Goal: Task Accomplishment & Management: Manage account settings

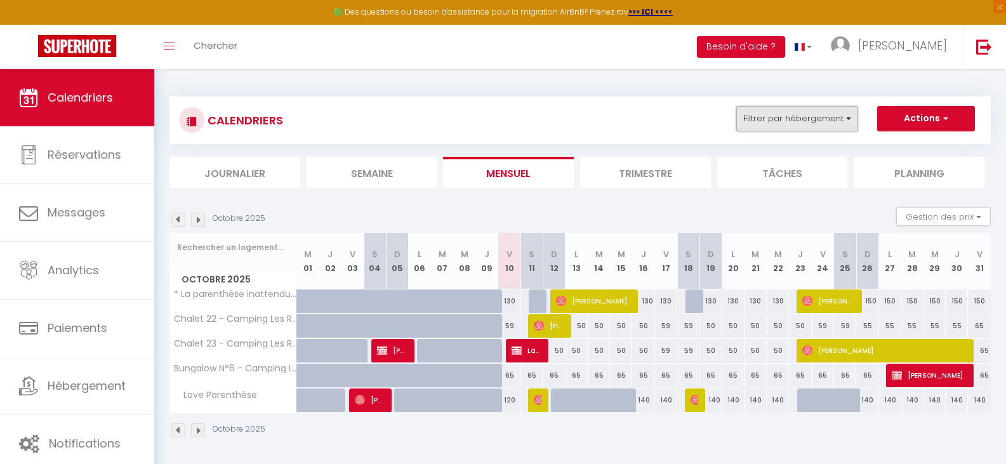
click at [836, 119] on button "Filtrer par hébergement" at bounding box center [797, 118] width 122 height 25
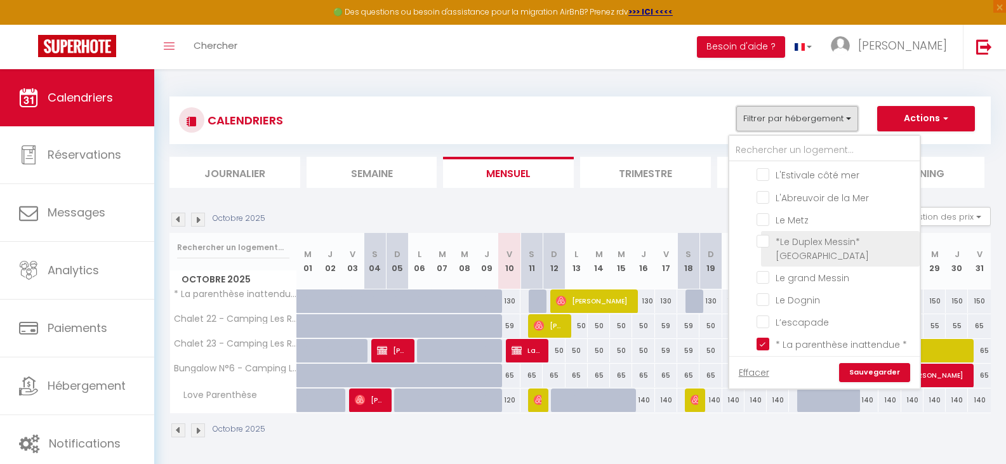
scroll to position [63, 0]
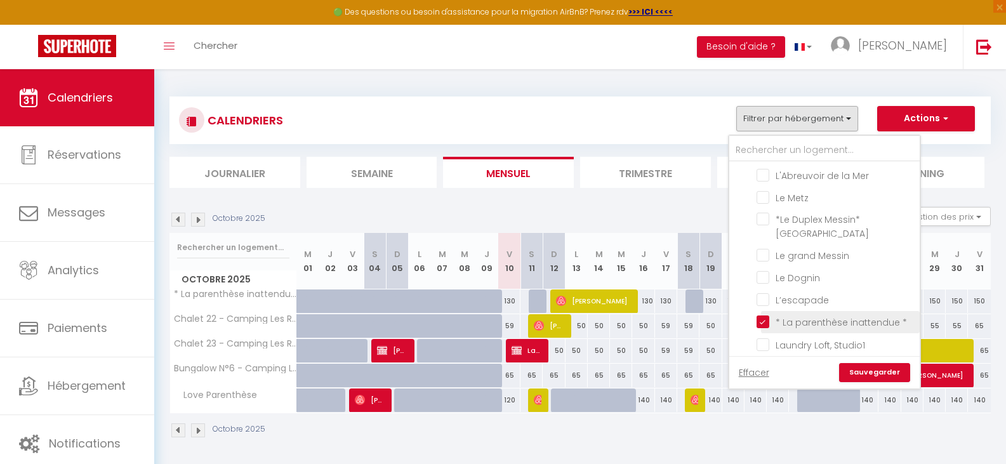
click at [764, 321] on input "* La parenthèse inattendue *" at bounding box center [836, 321] width 159 height 13
checkbox input "false"
click at [762, 301] on input "L’escapade" at bounding box center [836, 299] width 159 height 13
checkbox input "true"
checkbox input "false"
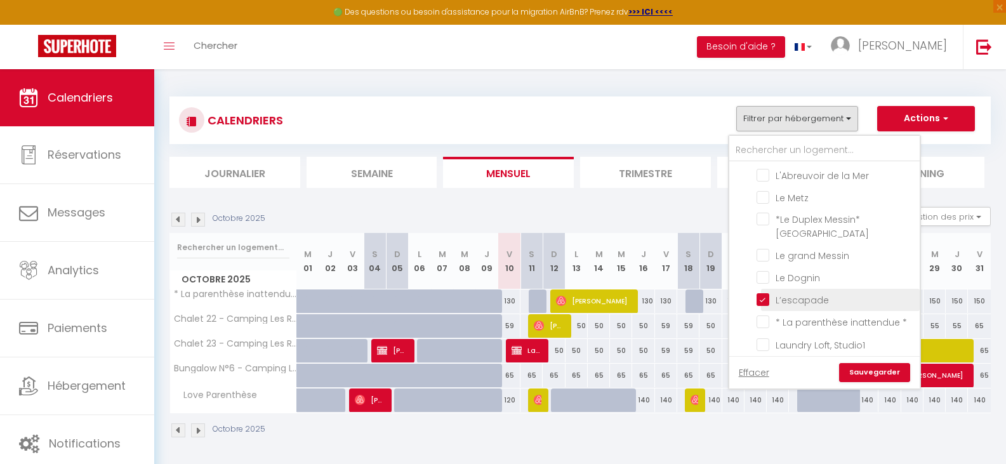
checkbox input "false"
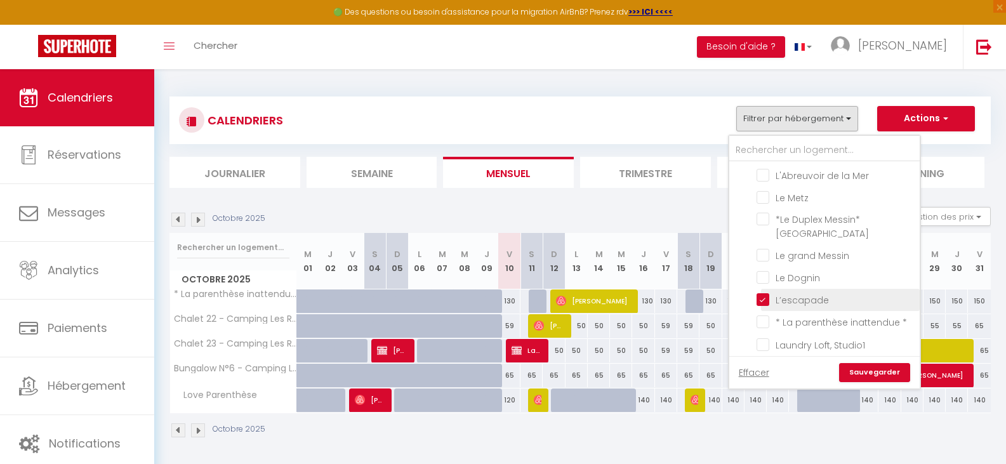
checkbox input "false"
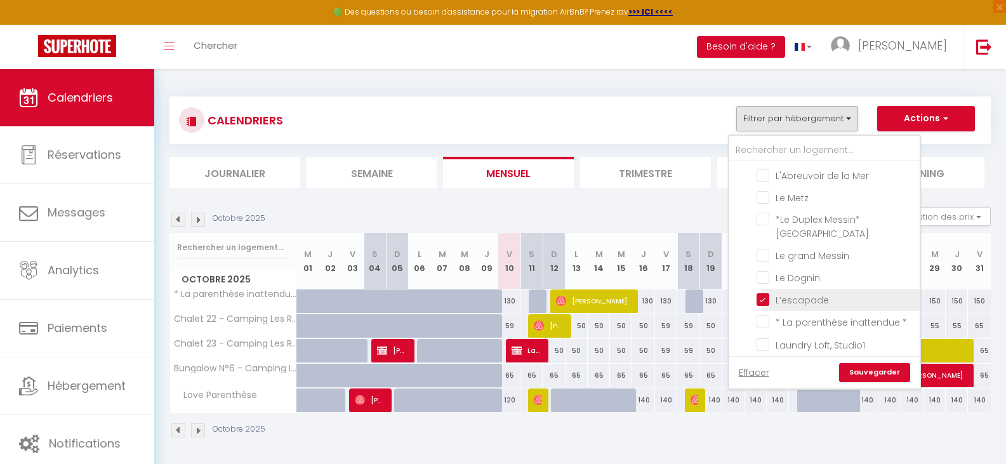
checkbox input "false"
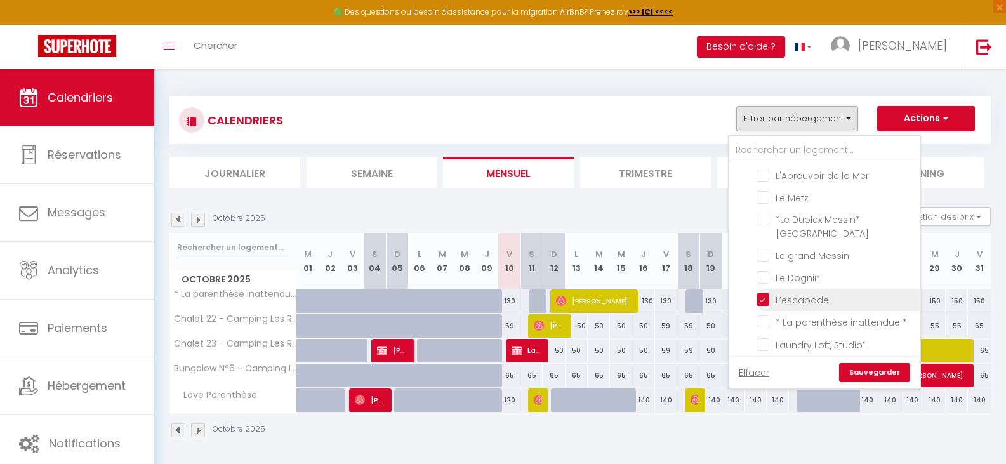
checkbox input "false"
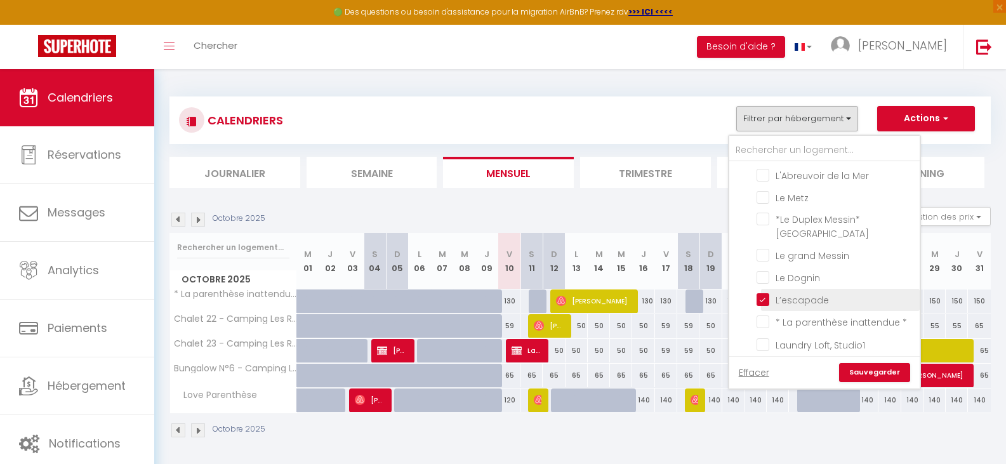
checkbox input "false"
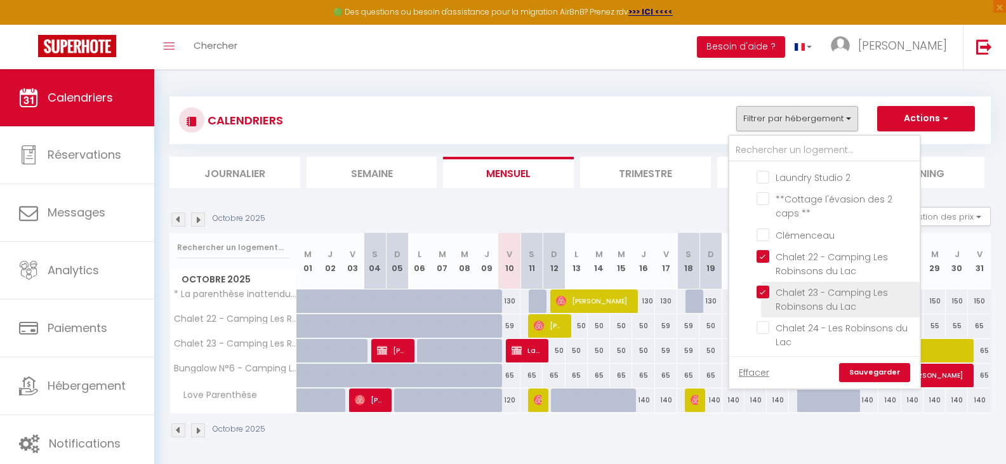
scroll to position [254, 0]
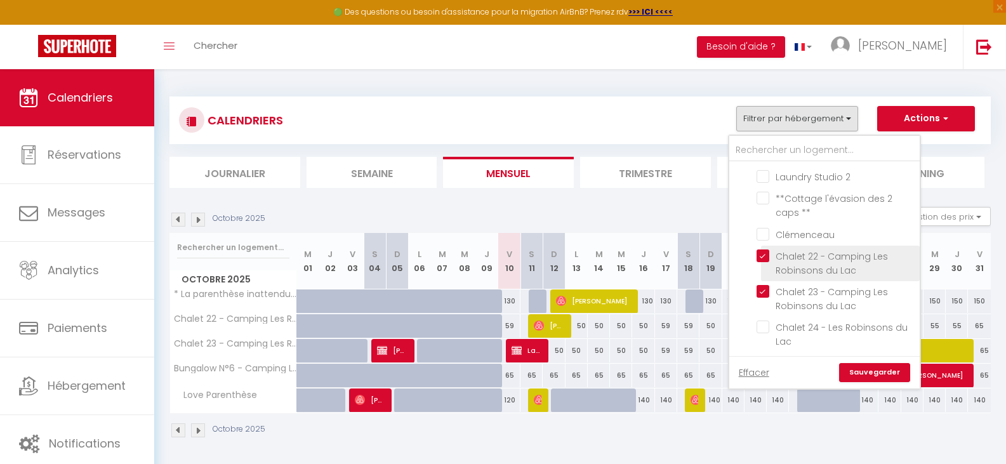
click at [765, 257] on input "Chalet 22 - Camping Les Robinsons du Lac" at bounding box center [836, 255] width 159 height 13
checkbox input "false"
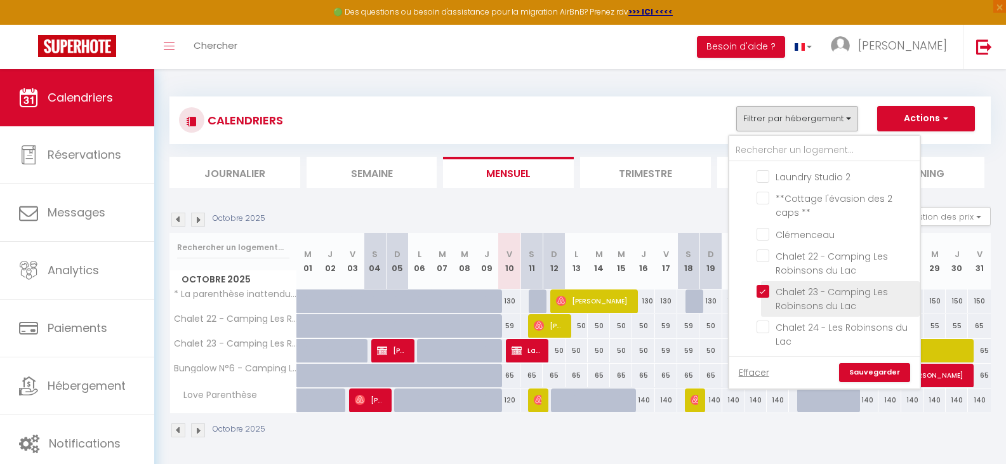
click at [764, 293] on input "Chalet 23 - Camping Les Robinsons du Lac" at bounding box center [836, 291] width 159 height 13
checkbox input "false"
click at [882, 377] on link "Sauvegarder" at bounding box center [874, 372] width 71 height 19
select select
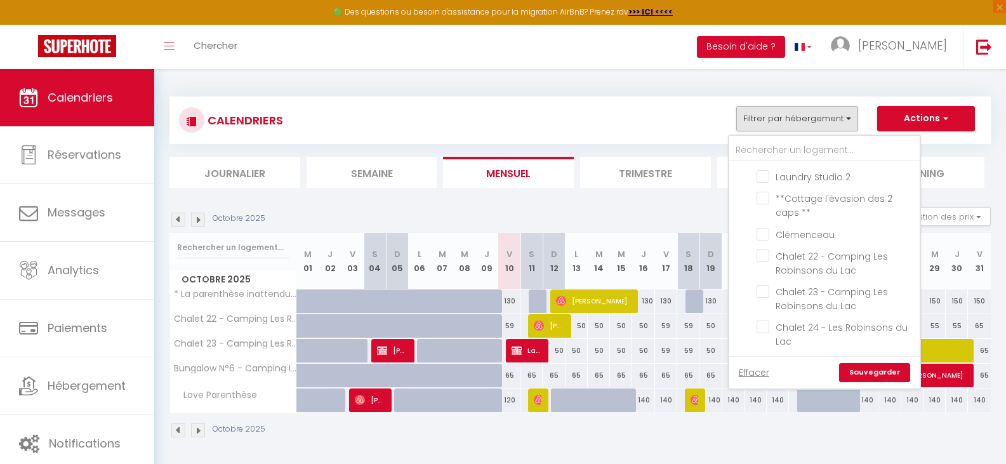
select select
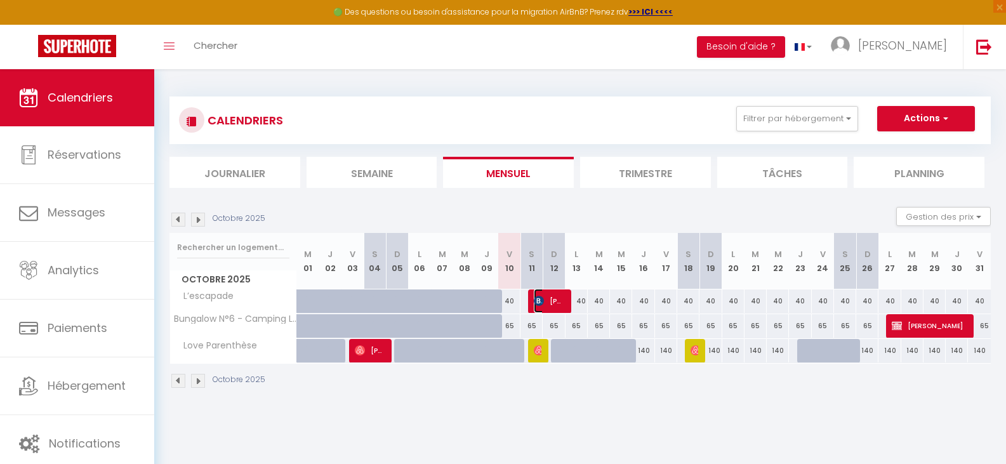
click at [547, 305] on span "[PERSON_NAME]" at bounding box center [549, 301] width 30 height 24
select select "OK"
select select "KO"
select select "0"
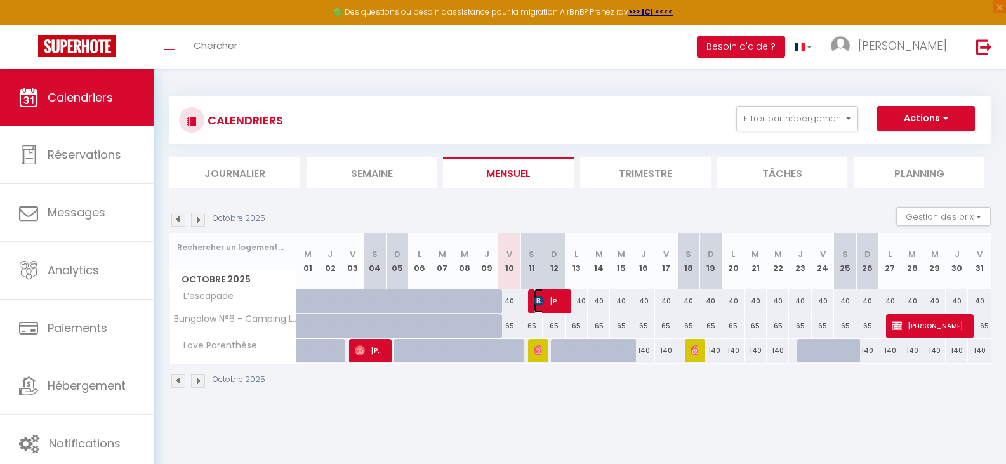
select select "1"
select select
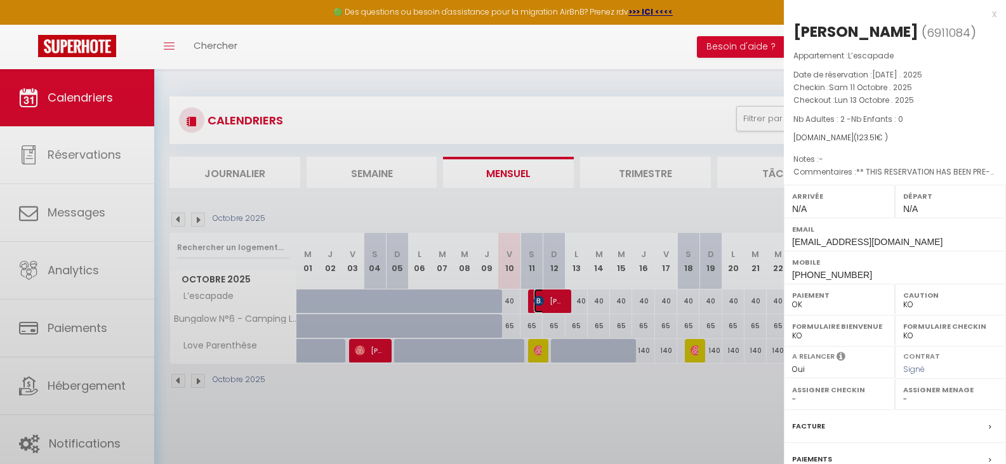
select select "32124"
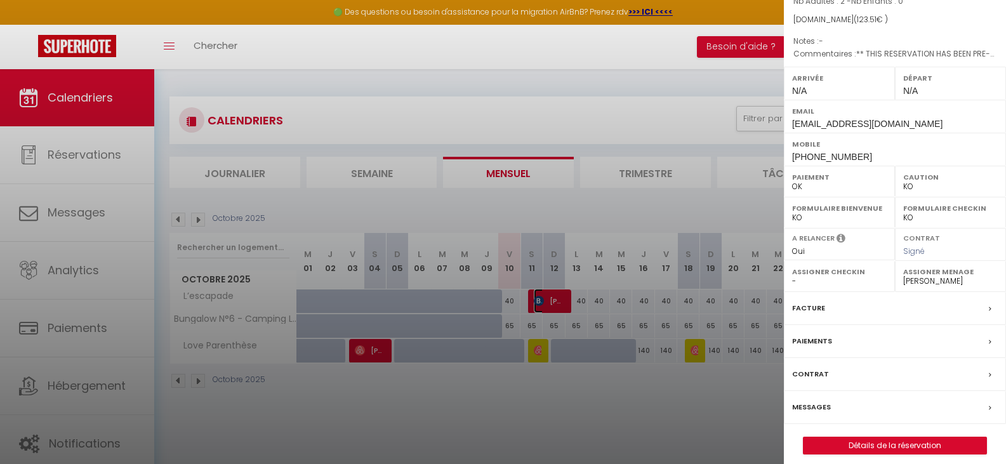
scroll to position [127, 0]
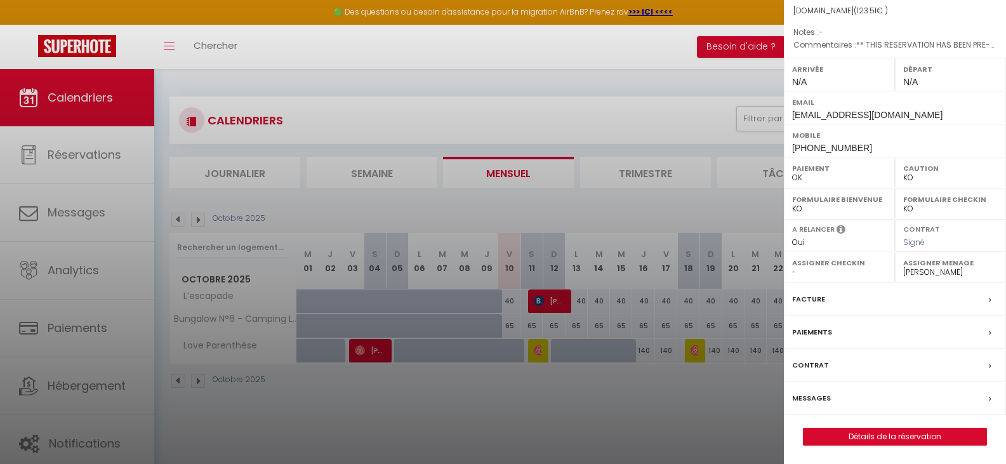
click at [813, 397] on label "Messages" at bounding box center [811, 398] width 39 height 13
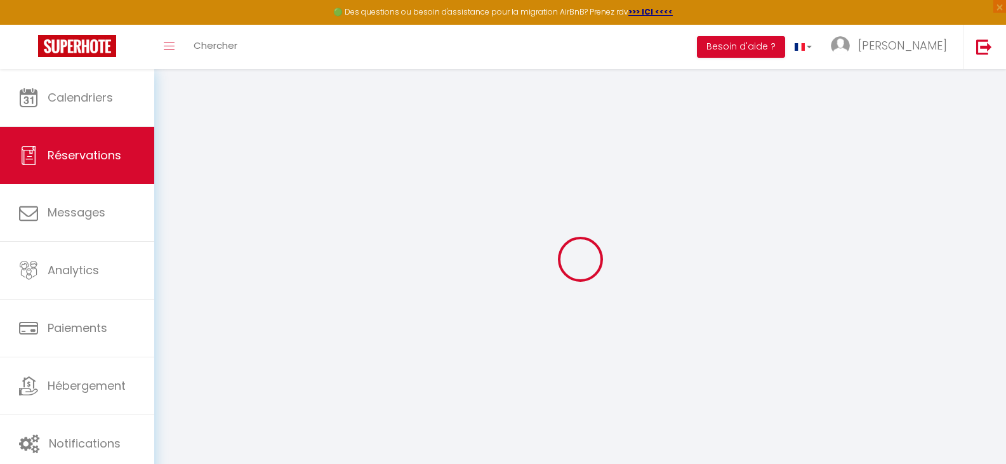
select select
checkbox input "false"
select select
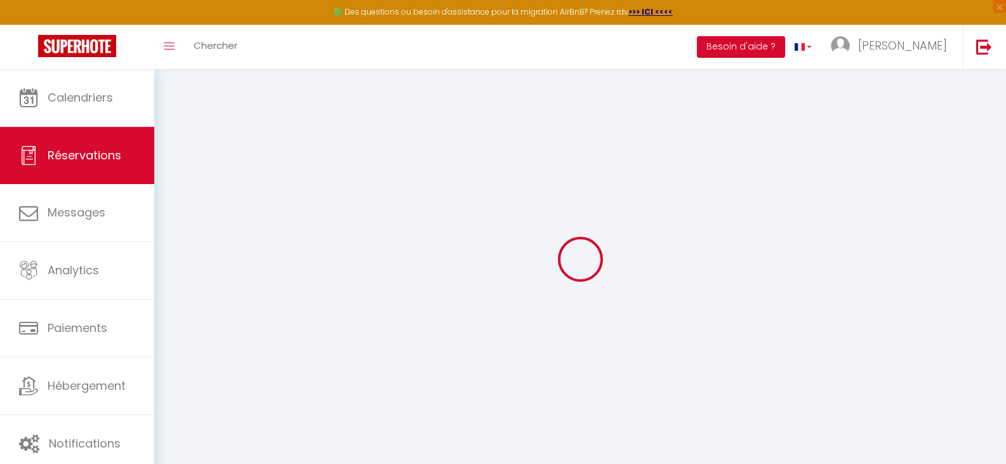
checkbox input "false"
type textarea "** THIS RESERVATION HAS BEEN PRE-PAID ** Reservation has a cancellation grace p…"
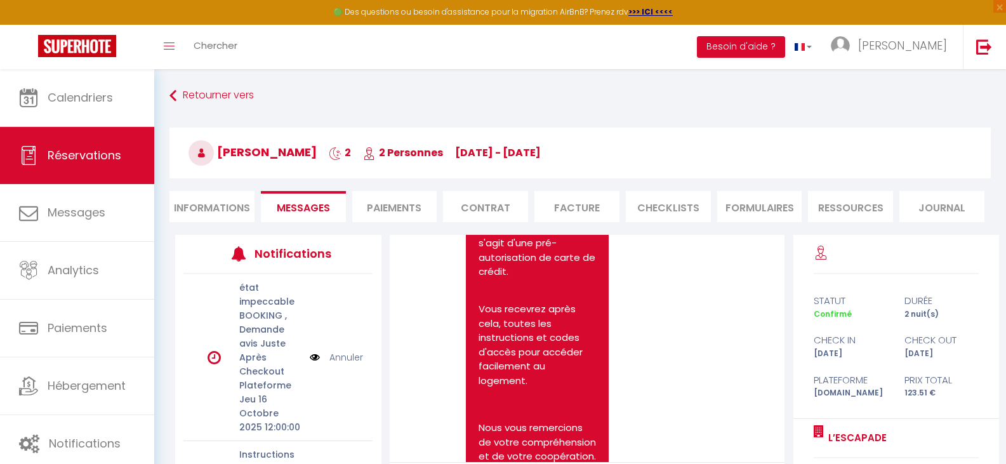
scroll to position [4346, 0]
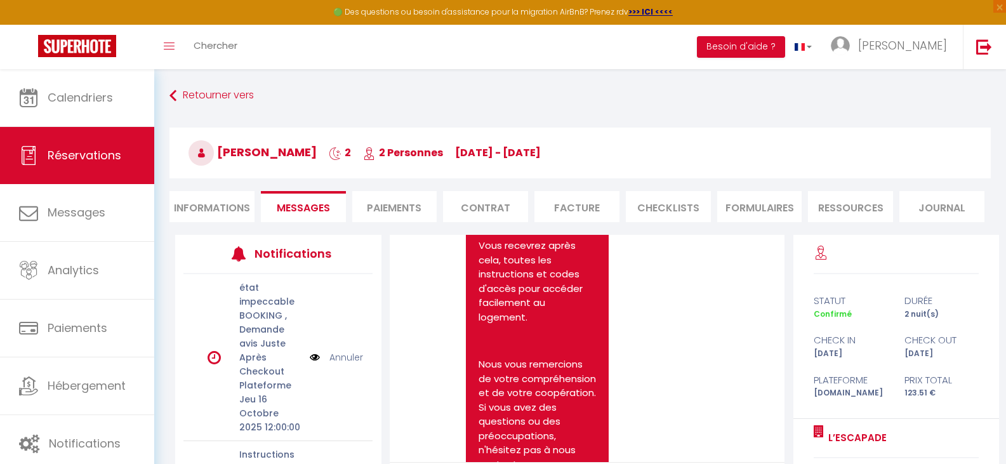
click at [545, 110] on link "[URL][DOMAIN_NAME]" at bounding box center [533, 103] width 99 height 13
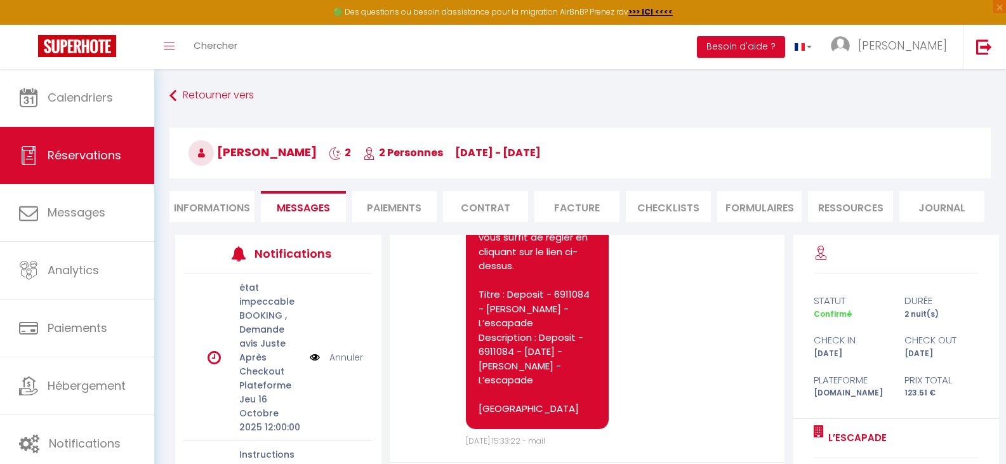
click at [221, 208] on li "Informations" at bounding box center [211, 206] width 85 height 31
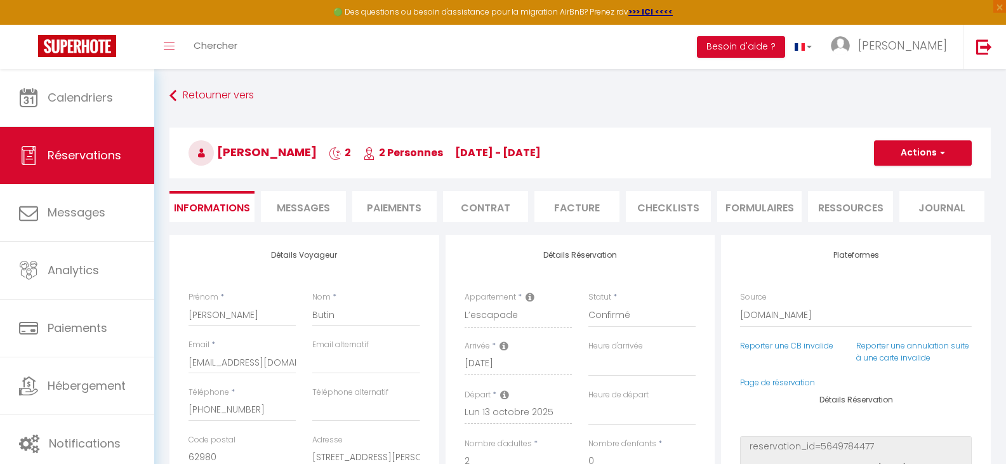
select select
click at [318, 209] on span "Messages" at bounding box center [303, 208] width 53 height 15
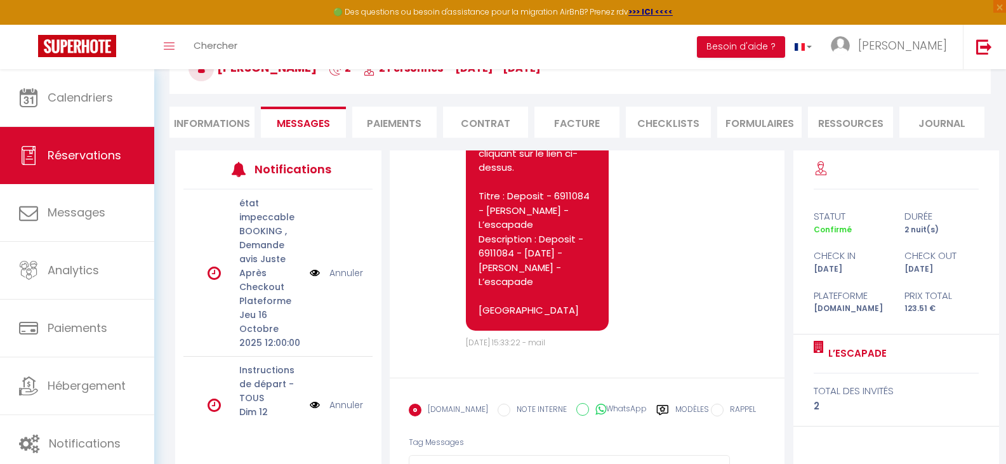
scroll to position [145, 0]
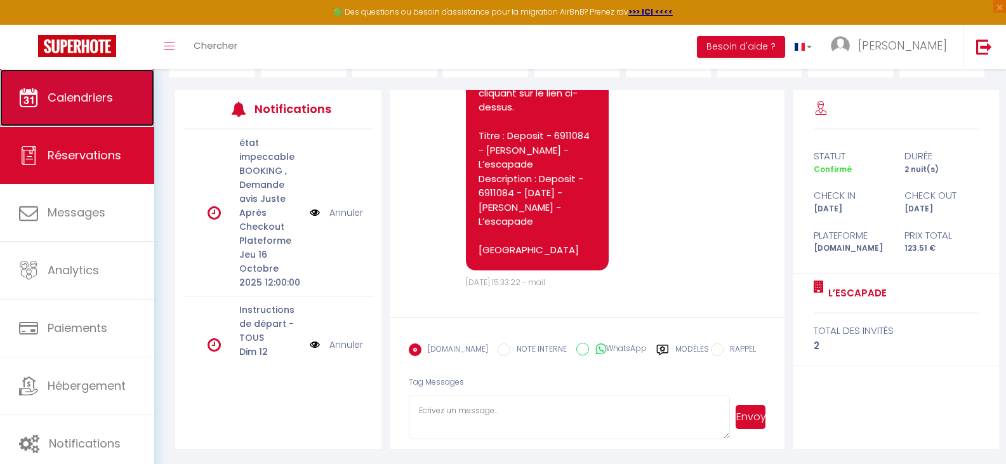
click at [87, 84] on link "Calendriers" at bounding box center [77, 97] width 154 height 57
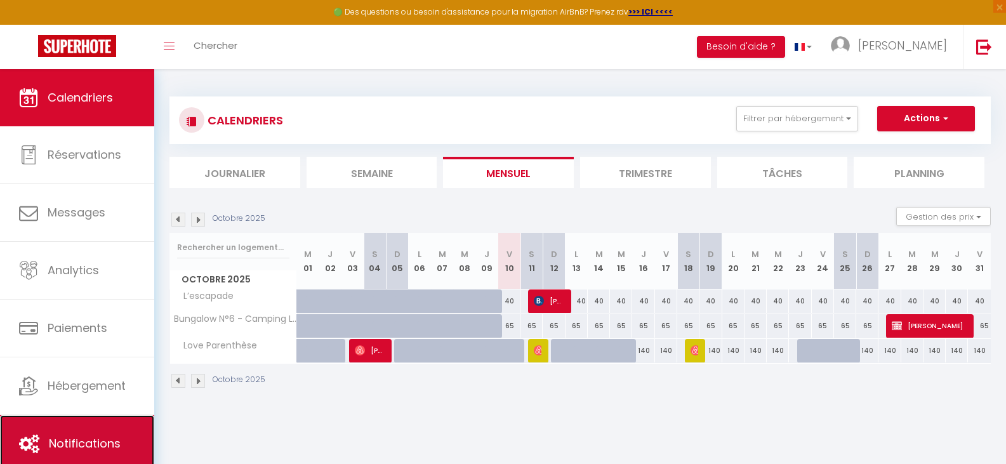
click at [100, 444] on span "Notifications" at bounding box center [85, 443] width 72 height 16
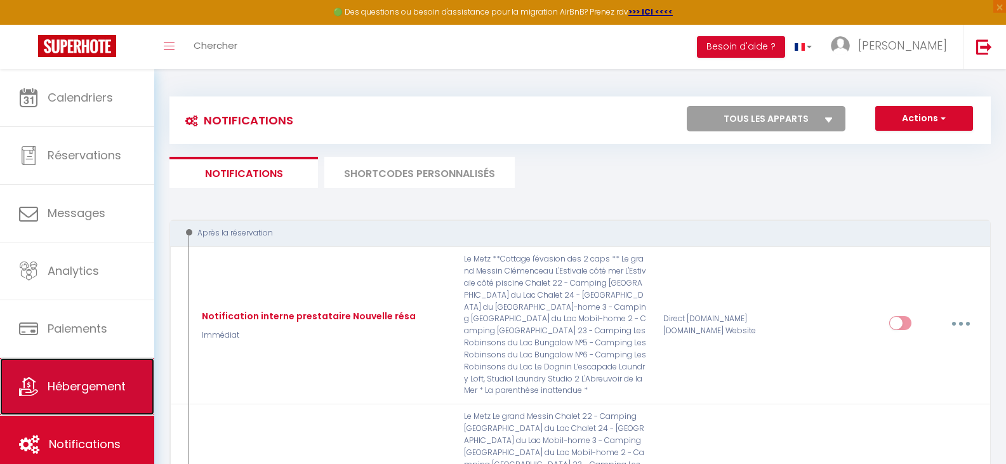
click at [78, 359] on link "Hébergement" at bounding box center [77, 386] width 154 height 57
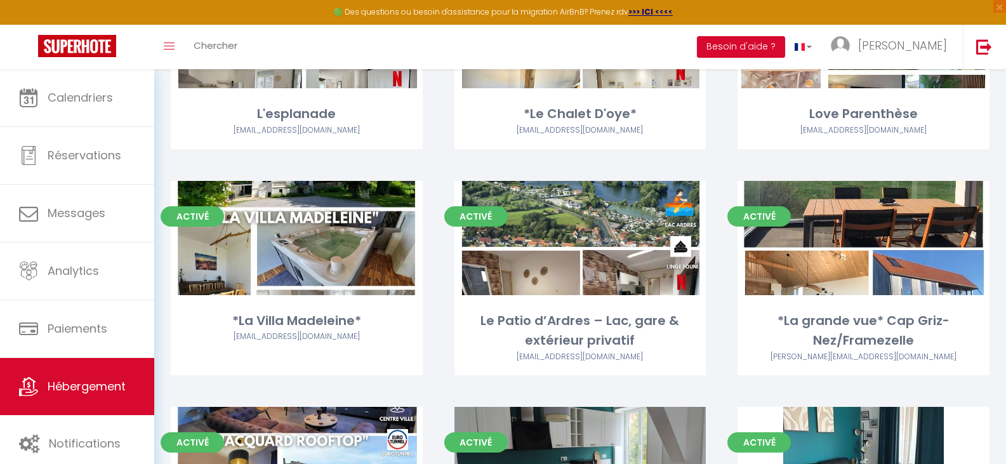
scroll to position [1524, 0]
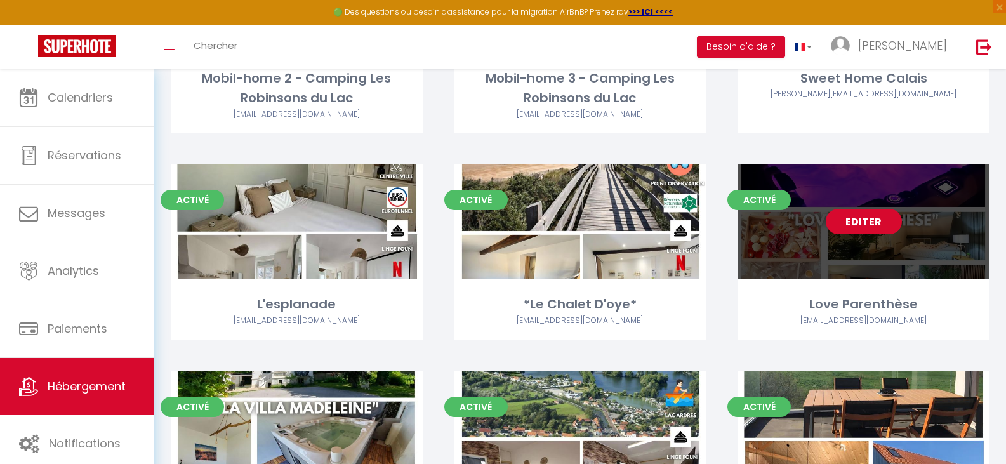
click at [869, 209] on link "Editer" at bounding box center [864, 221] width 76 height 25
select select "3"
select select "2"
select select "1"
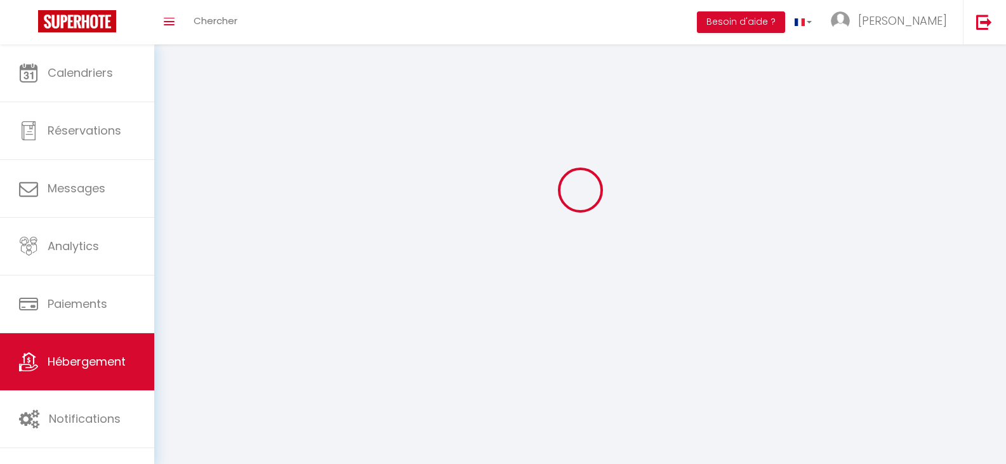
select select
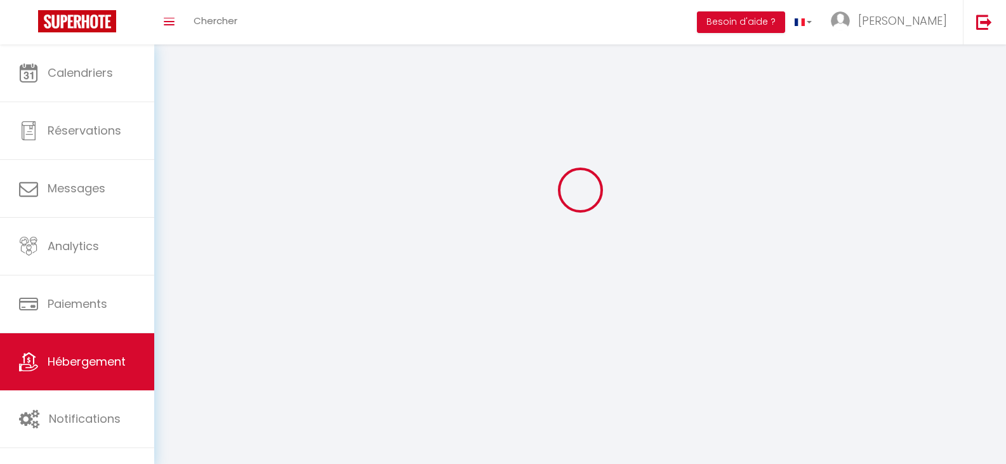
select select "1"
select select
checkbox input "false"
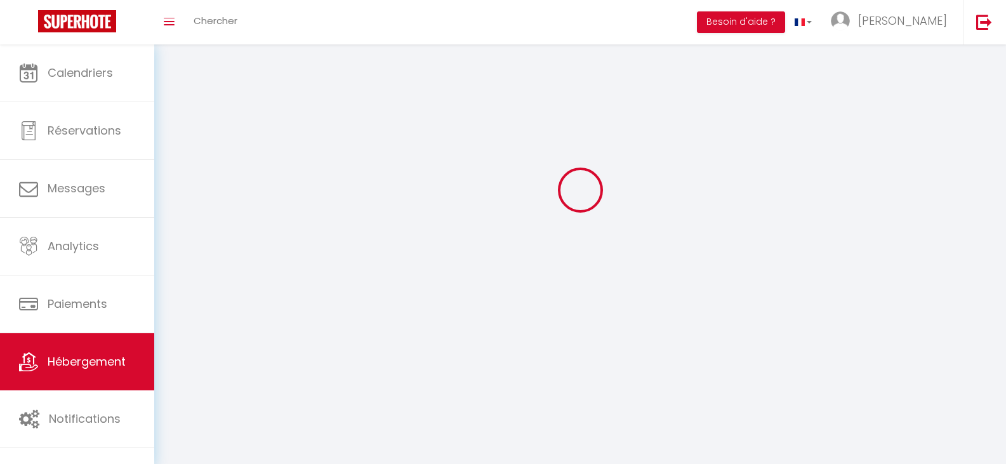
checkbox input "false"
select select "28"
select select
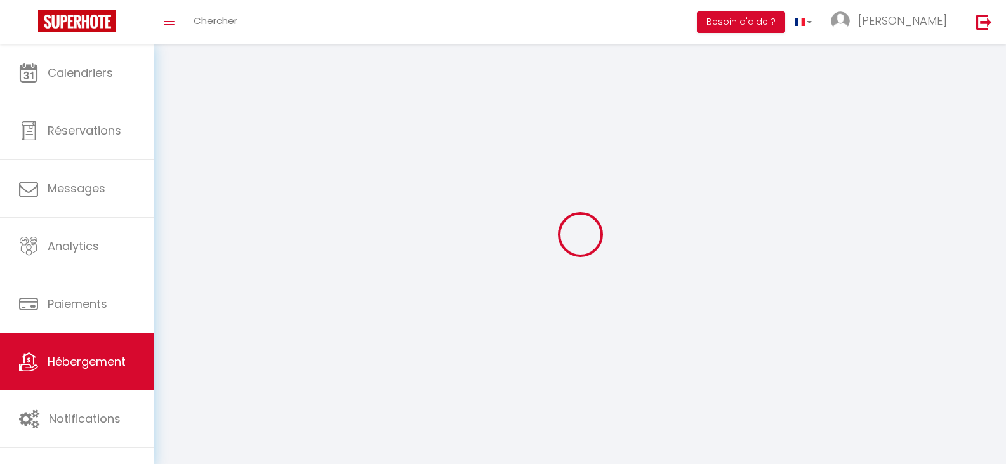
select select
checkbox input "false"
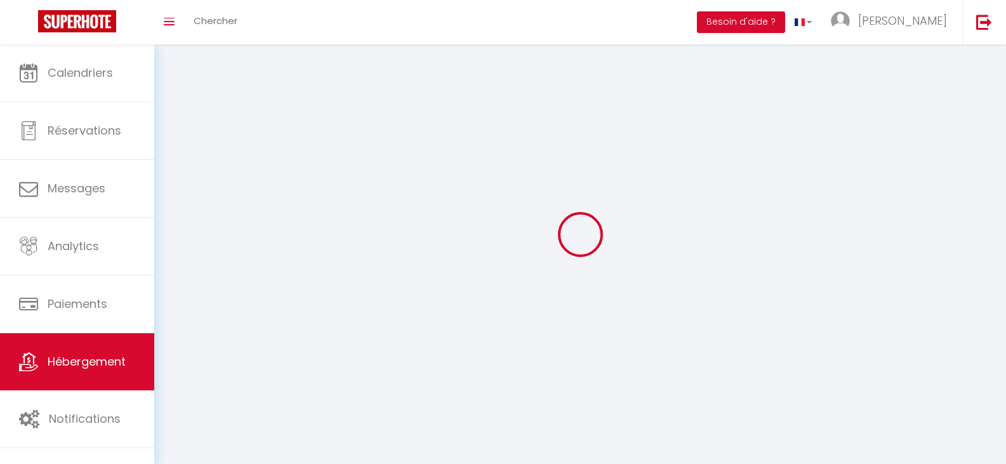
checkbox input "false"
select select
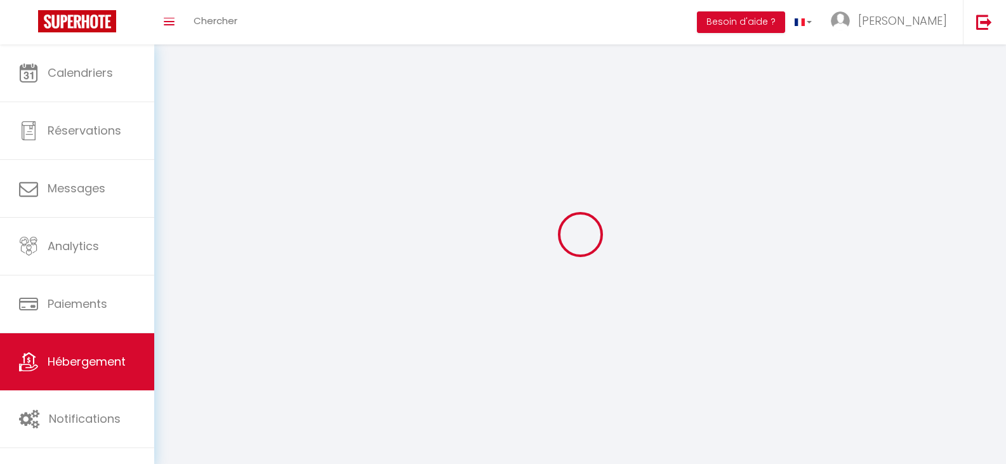
select select
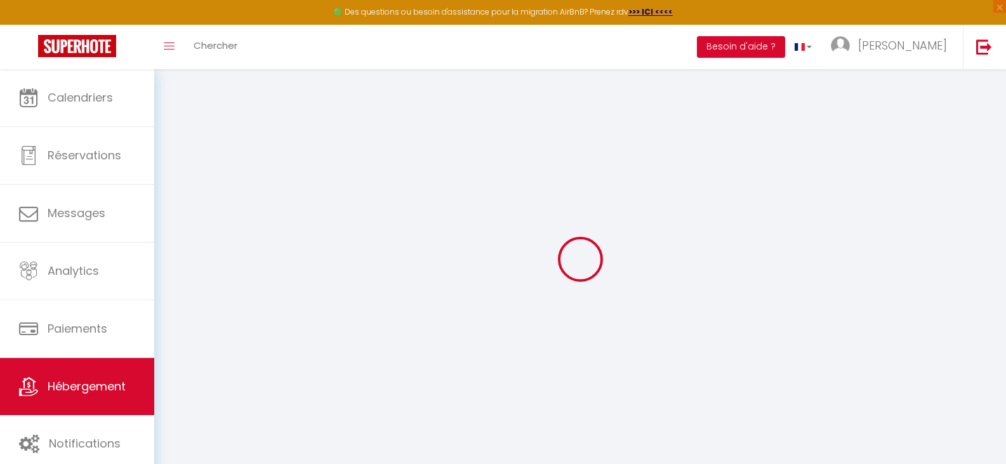
select select
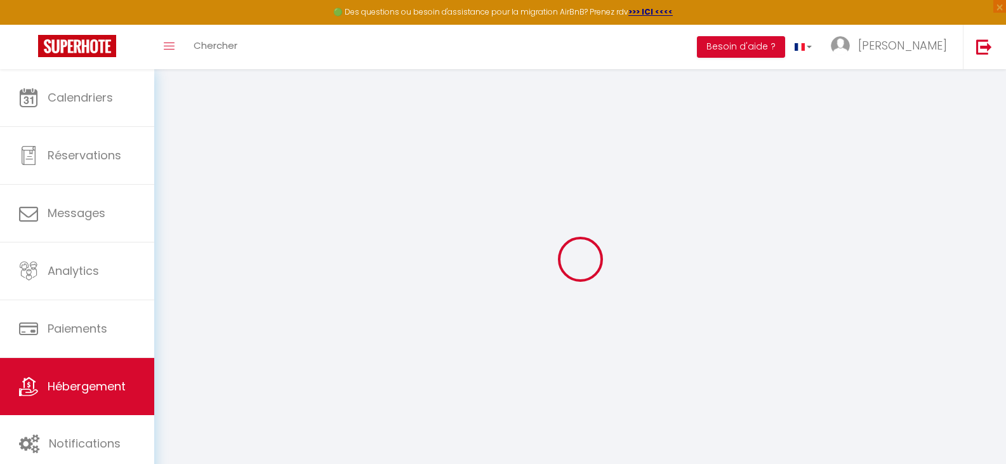
select select
checkbox input "false"
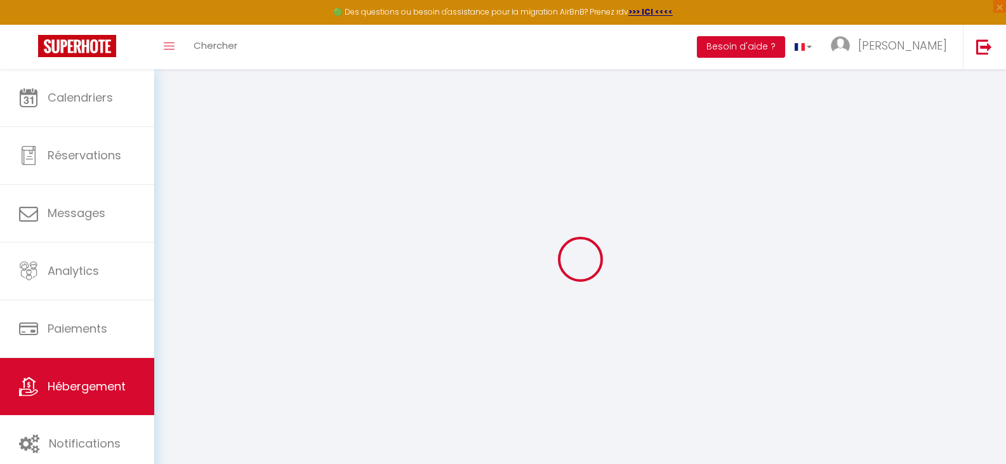
select select
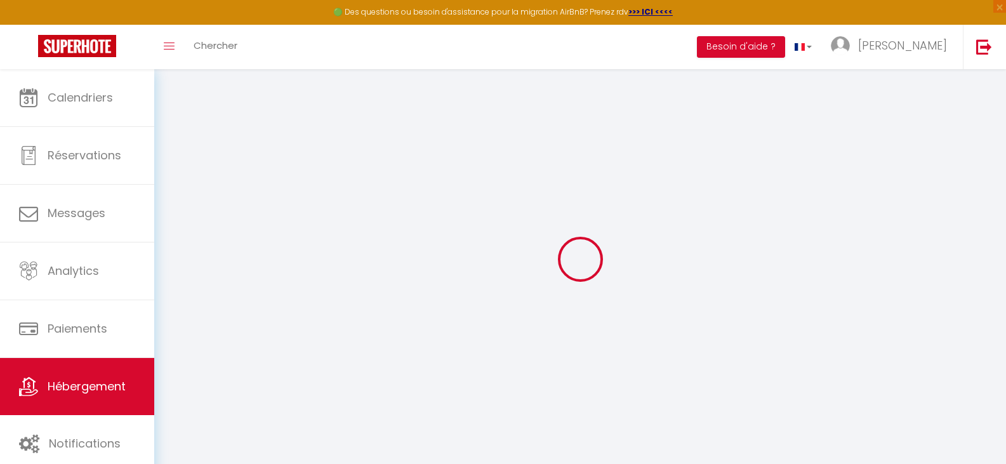
select select
checkbox input "false"
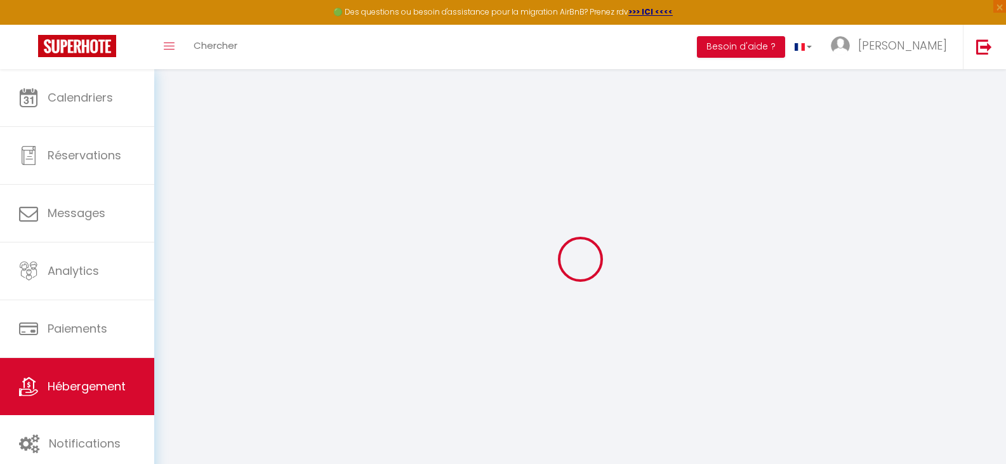
checkbox input "false"
select select
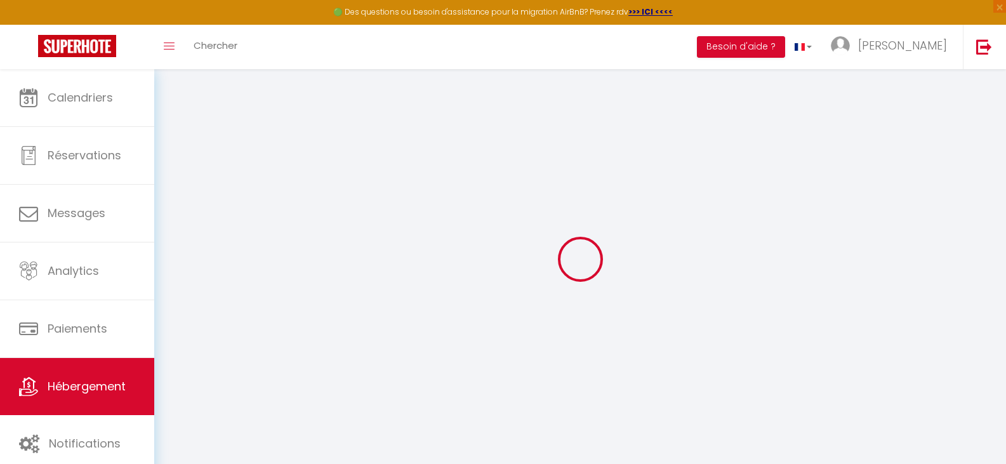
select select
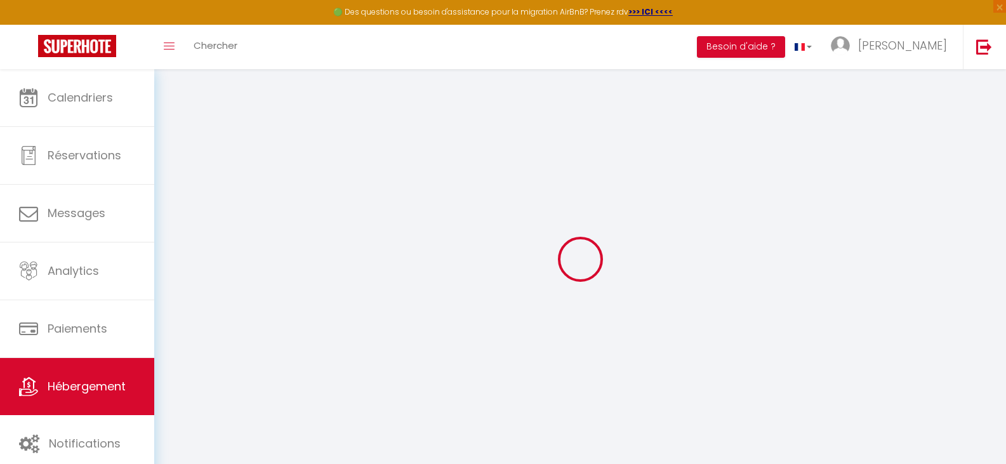
checkbox input "false"
select select
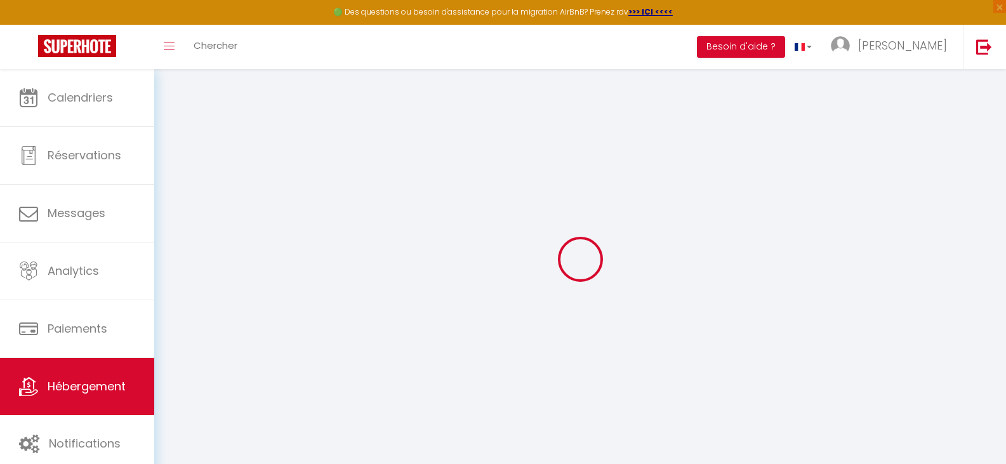
select select
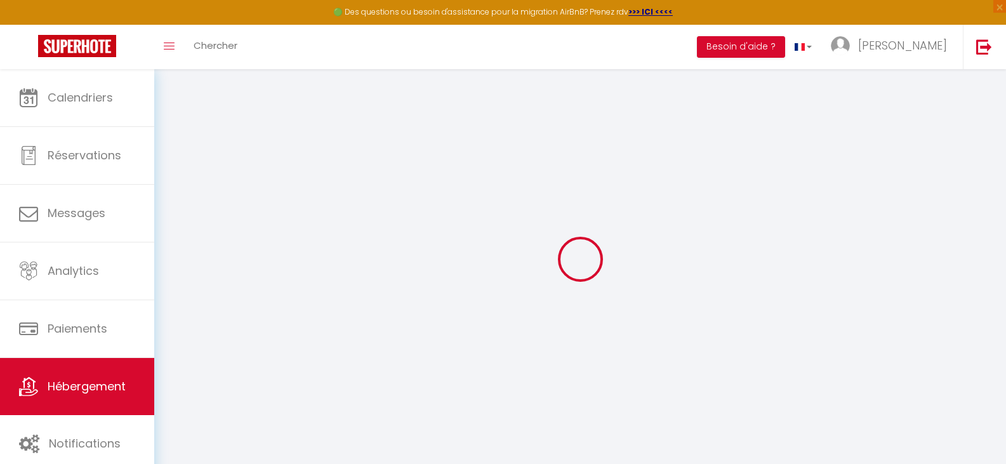
select select
checkbox input "false"
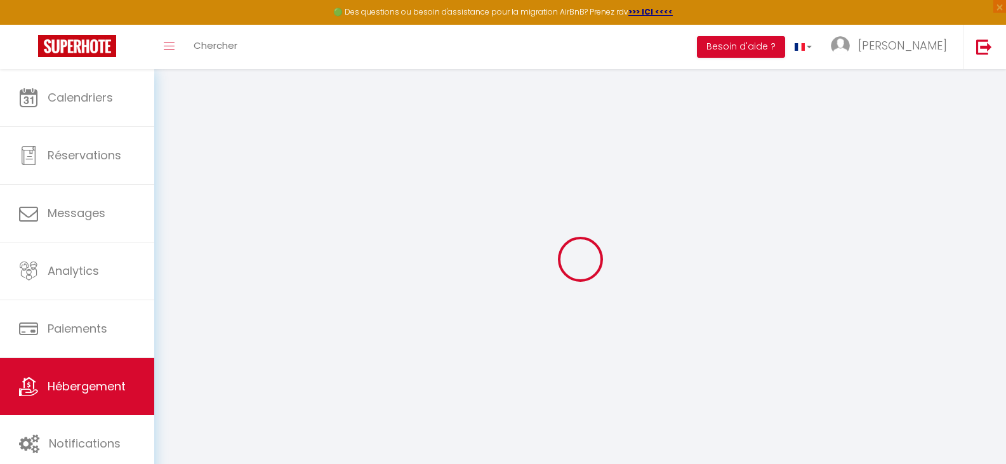
checkbox input "false"
select select
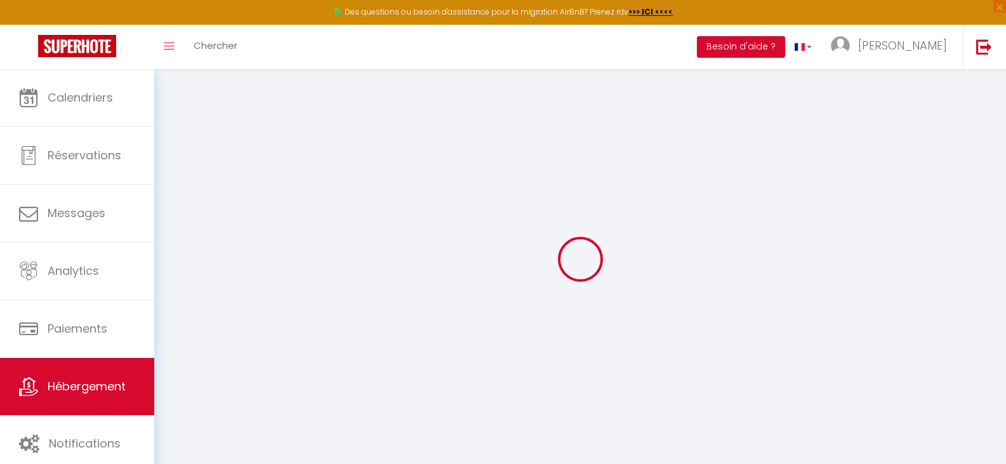
select select
checkbox input "false"
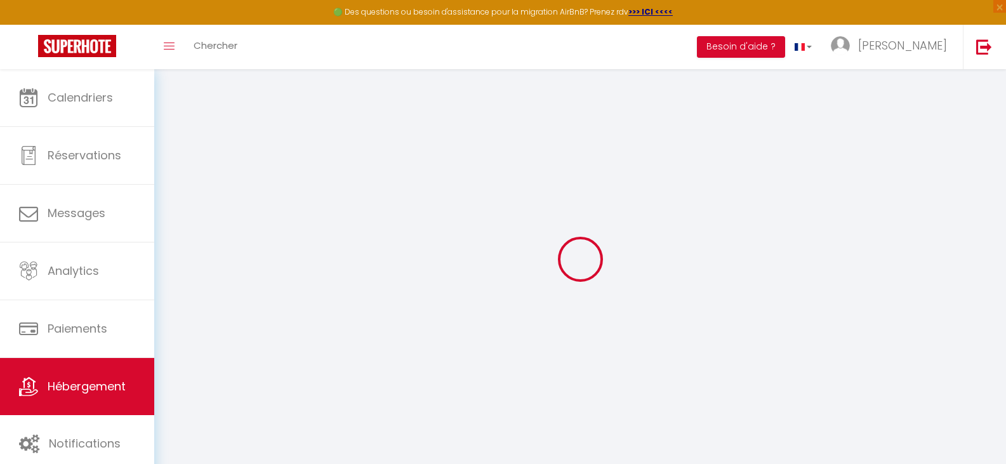
checkbox input "false"
select select
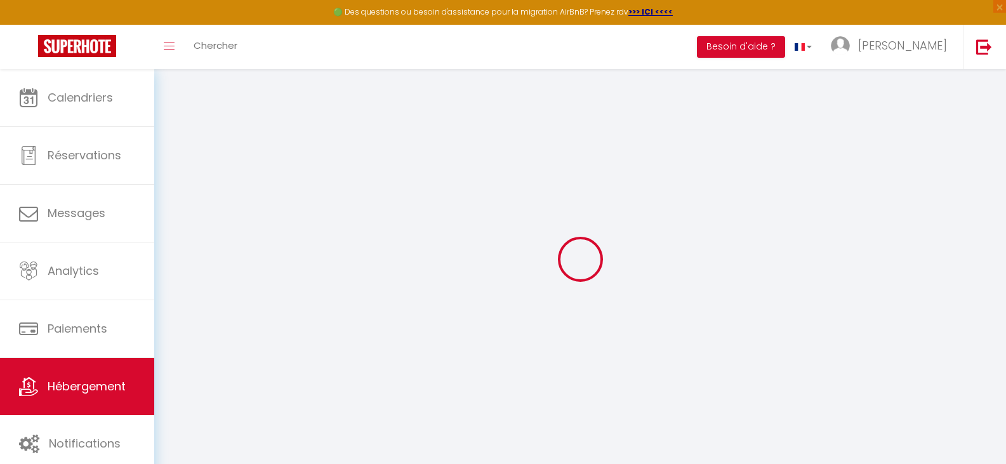
type input "Love Parenthèse"
type input "So"
select select "houses"
select select "2"
type input "130"
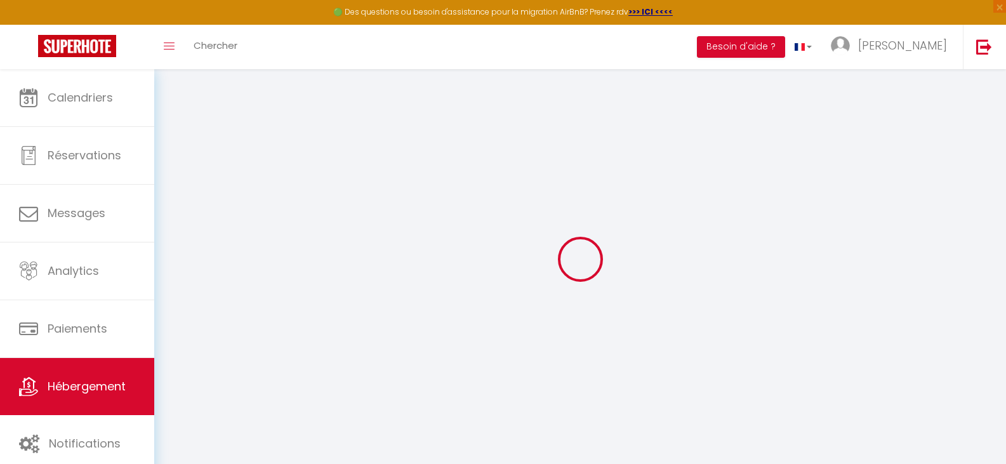
type input "56"
type input "3"
type input "0"
type input "2000"
select select
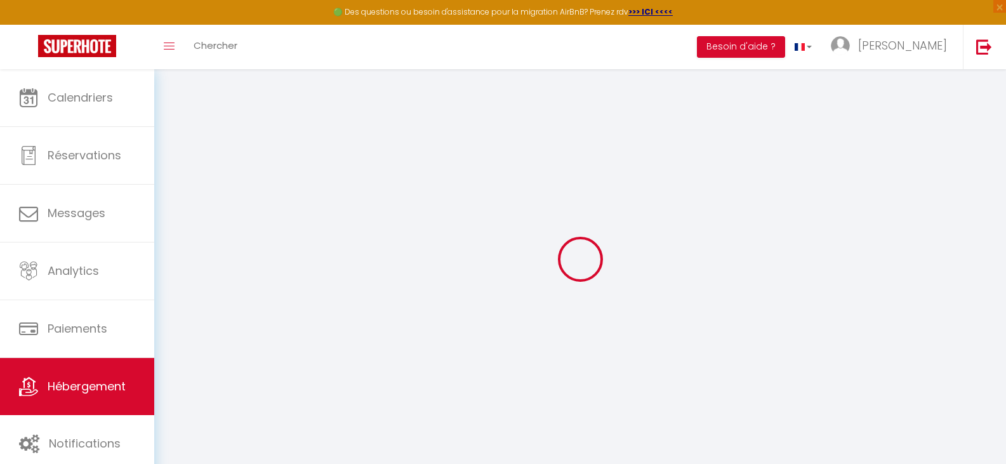
select select
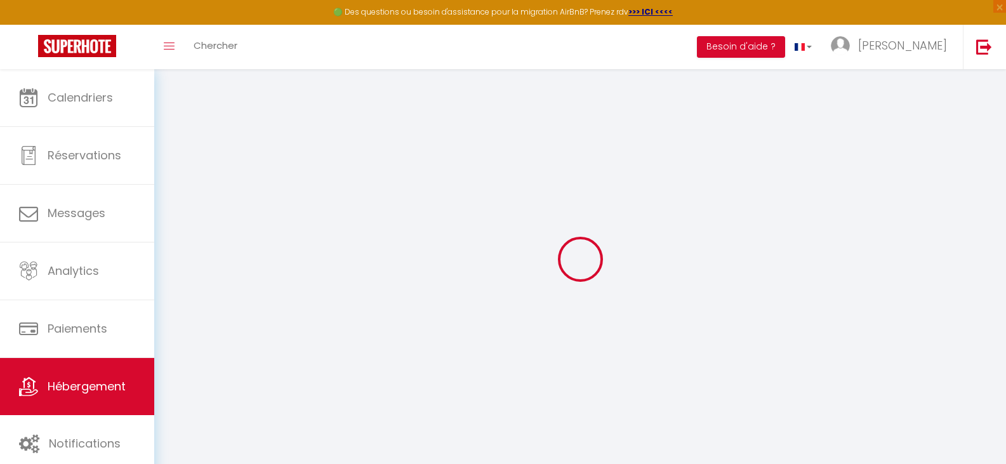
type input "[STREET_ADDRESS]"
type input "62215"
type input "Oye-Plage"
type input "[EMAIL_ADDRESS][DOMAIN_NAME]"
select select "14730"
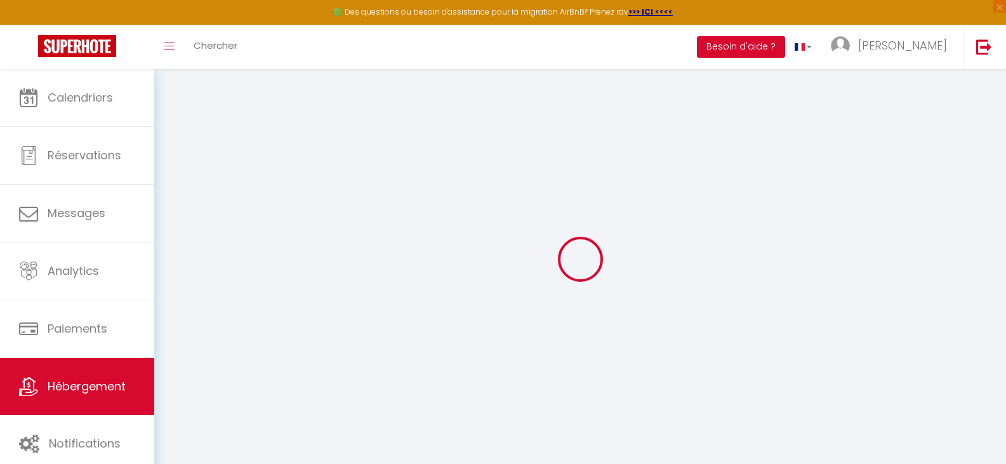
checkbox input "false"
checkbox input "true"
radio input "true"
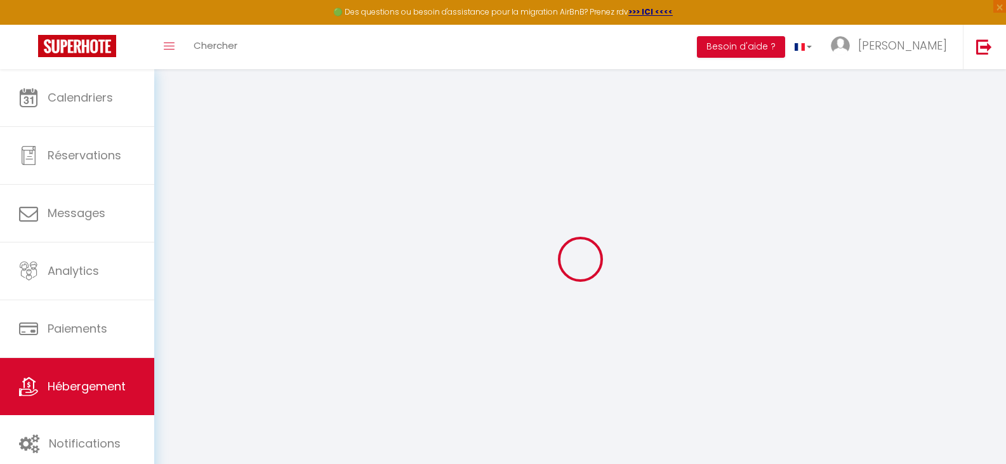
type input "17"
type input "40"
type input "0"
type input "16"
type input "0"
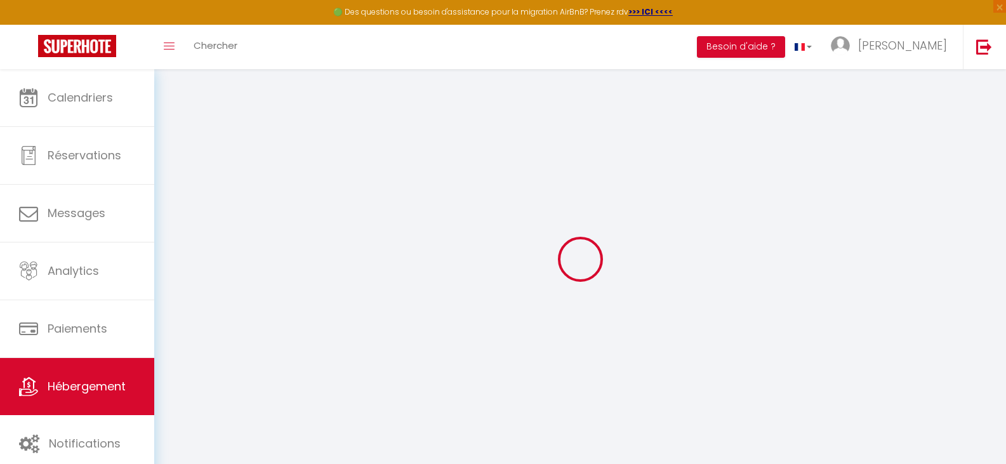
select select "32124"
select select
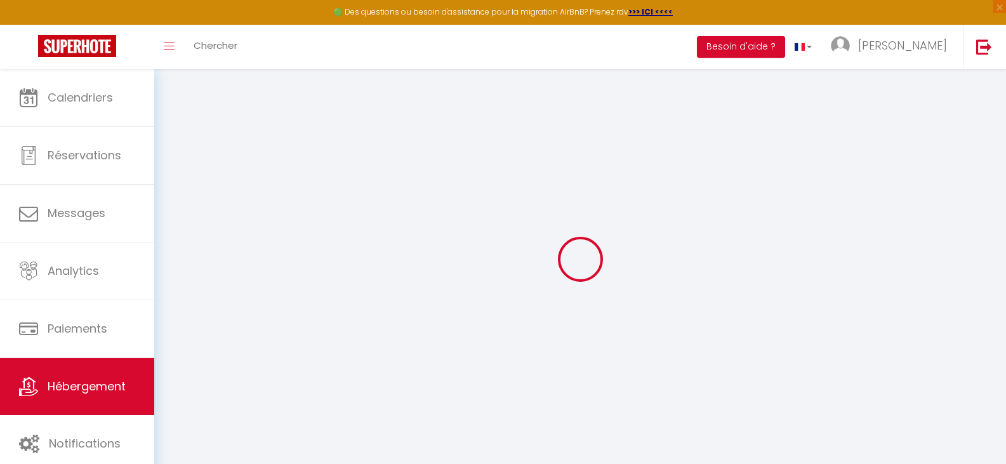
select select
checkbox input "false"
checkbox input "true"
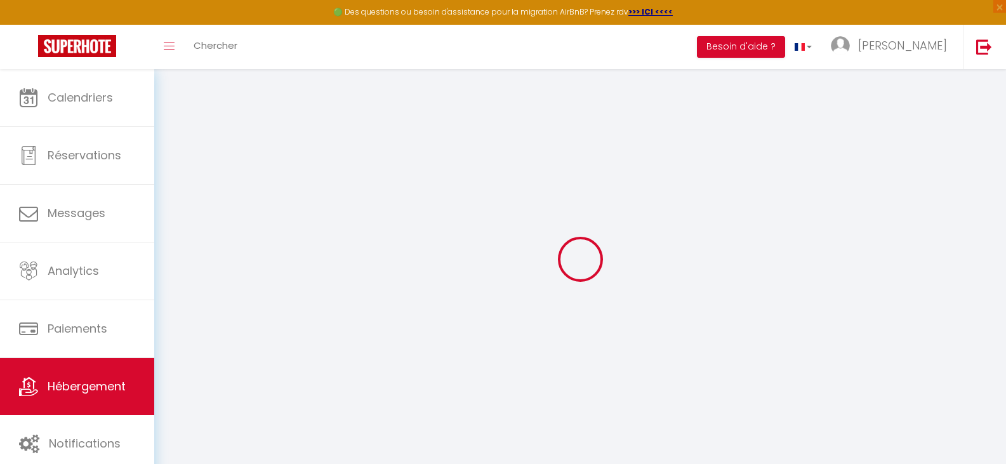
checkbox input "true"
checkbox input "false"
checkbox input "true"
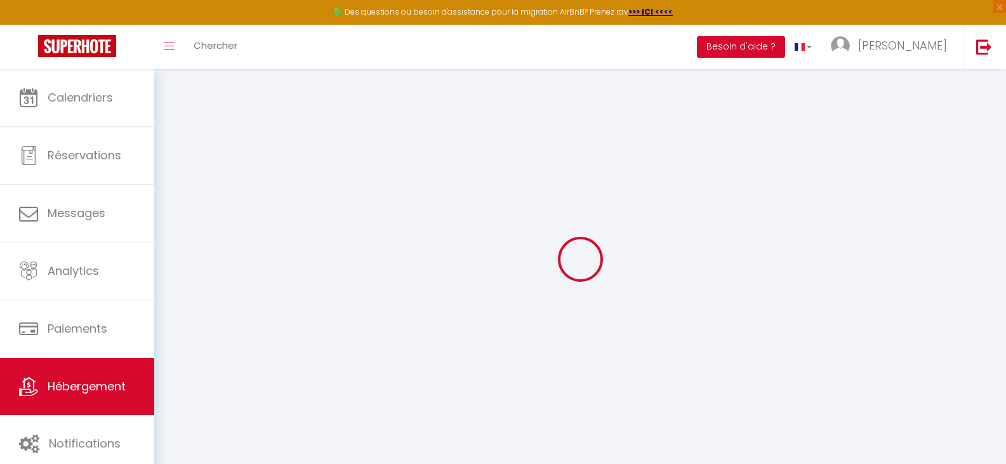
select select "17:00"
select select "21:30"
select select "11:00"
select select "30"
select select "120"
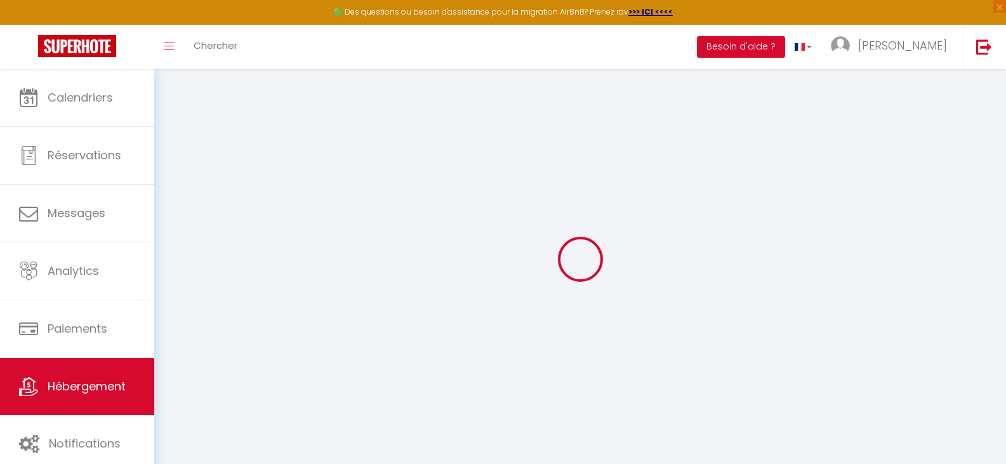
select select "16:00"
checkbox input "false"
checkbox input "true"
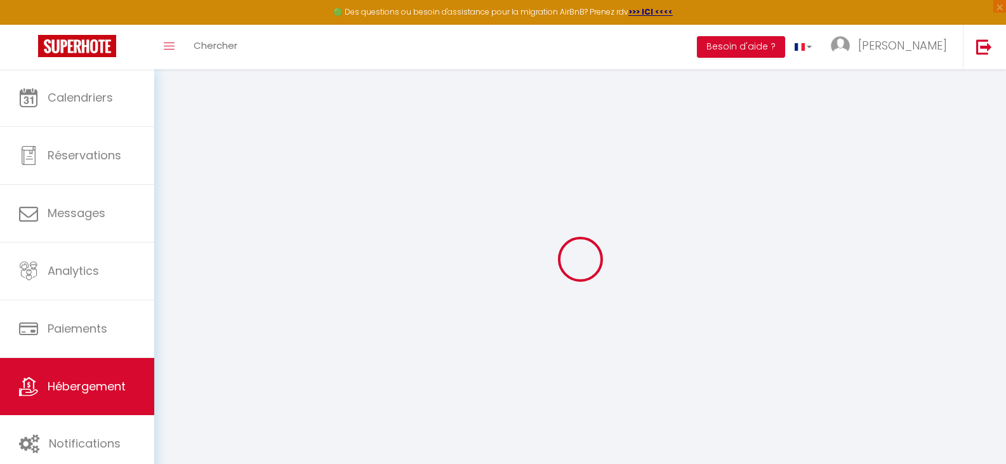
checkbox input "false"
checkbox input "true"
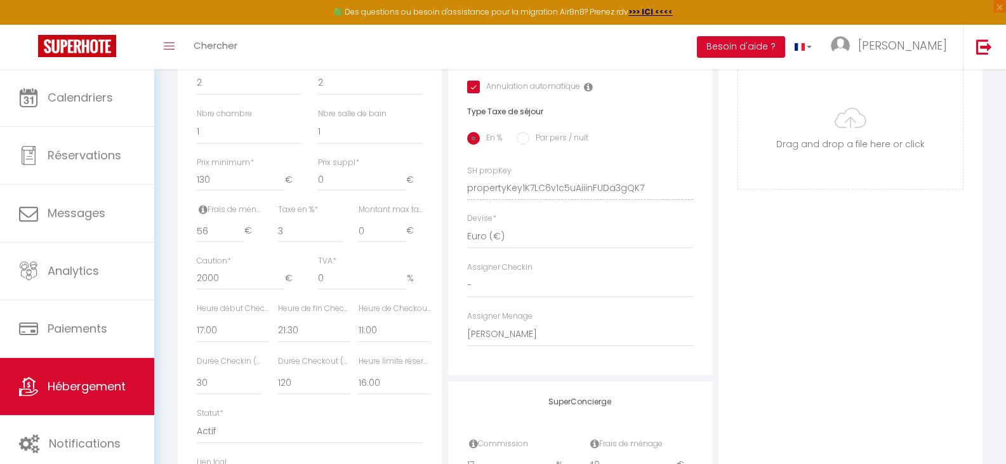
scroll to position [508, 0]
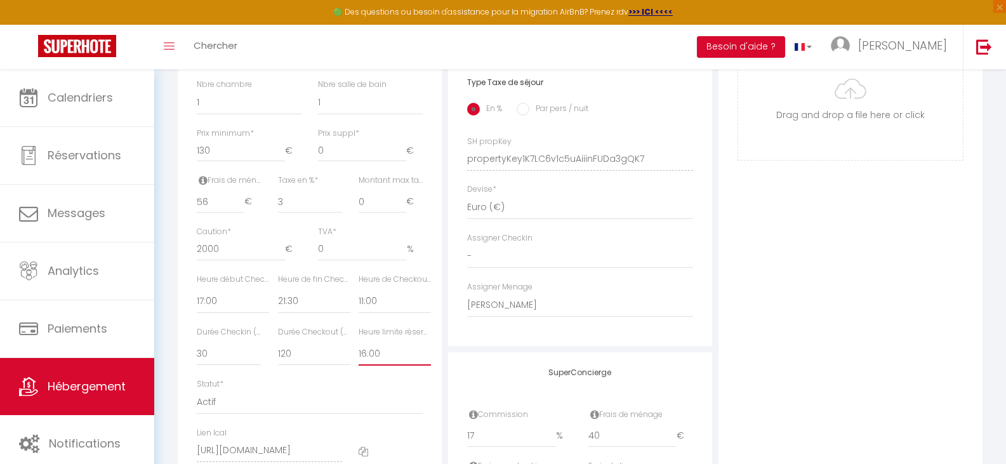
click at [396, 366] on select "Pas de limite 01:00 02:00 03:00 04:00 05:00 06:00 07:00 08:00 09:00 10:00 11:00…" at bounding box center [395, 354] width 72 height 24
select select "17:00"
click at [359, 351] on select "Pas de limite 01:00 02:00 03:00 04:00 05:00 06:00 07:00 08:00 09:00 10:00 11:00…" at bounding box center [395, 354] width 72 height 24
checkbox input "false"
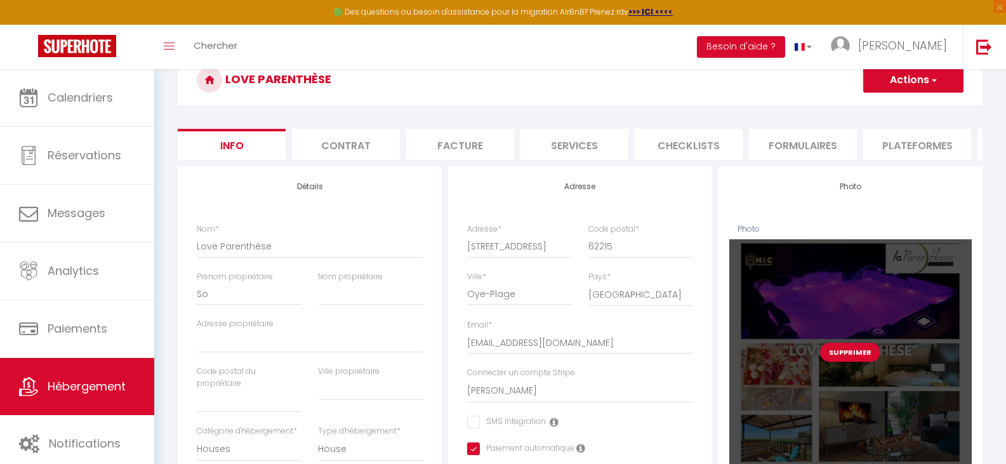
scroll to position [0, 0]
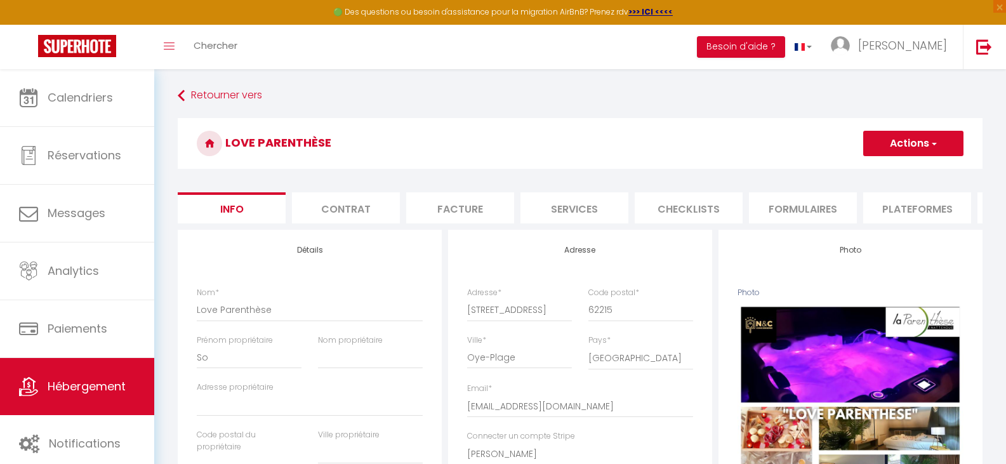
click at [920, 138] on button "Actions" at bounding box center [913, 143] width 100 height 25
click at [879, 172] on input "Enregistrer" at bounding box center [863, 171] width 47 height 13
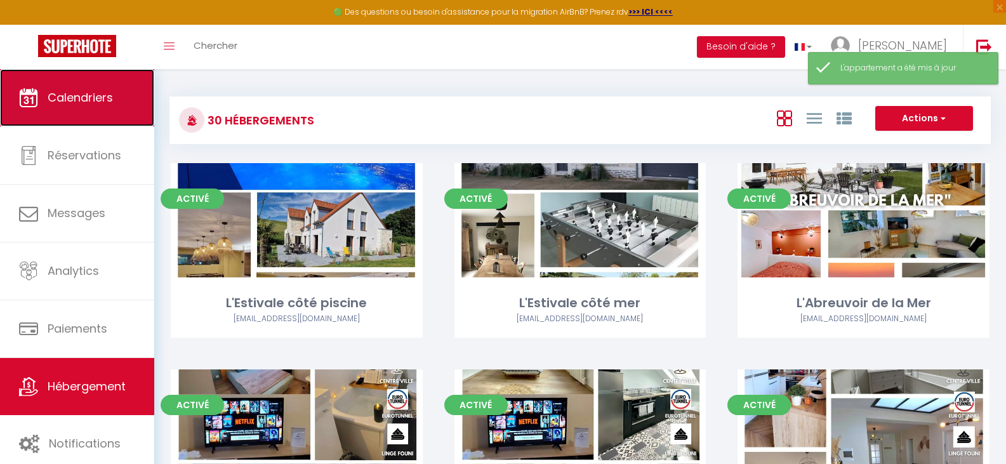
click at [76, 100] on span "Calendriers" at bounding box center [80, 98] width 65 height 16
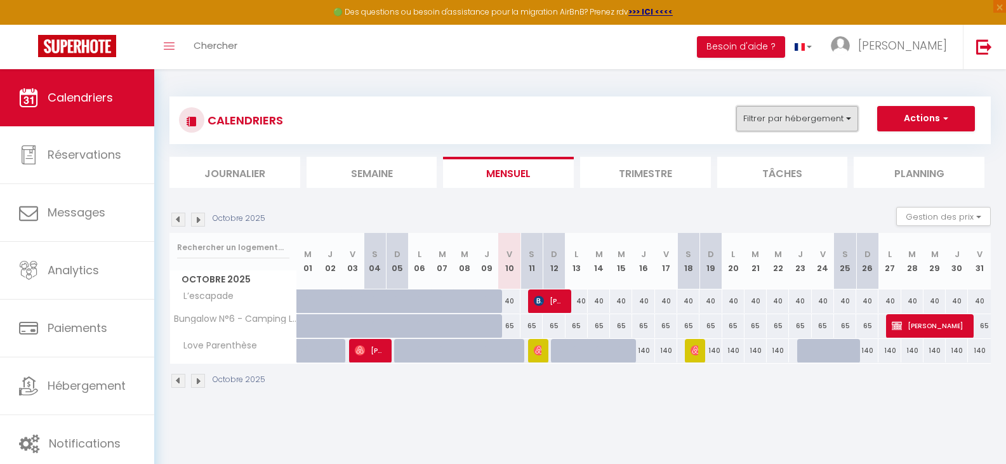
click at [828, 116] on button "Filtrer par hébergement" at bounding box center [797, 118] width 122 height 25
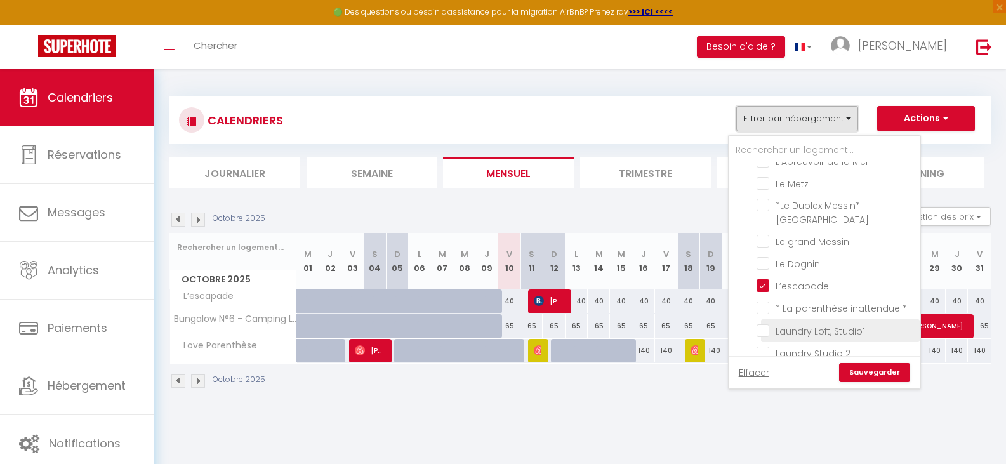
scroll to position [127, 0]
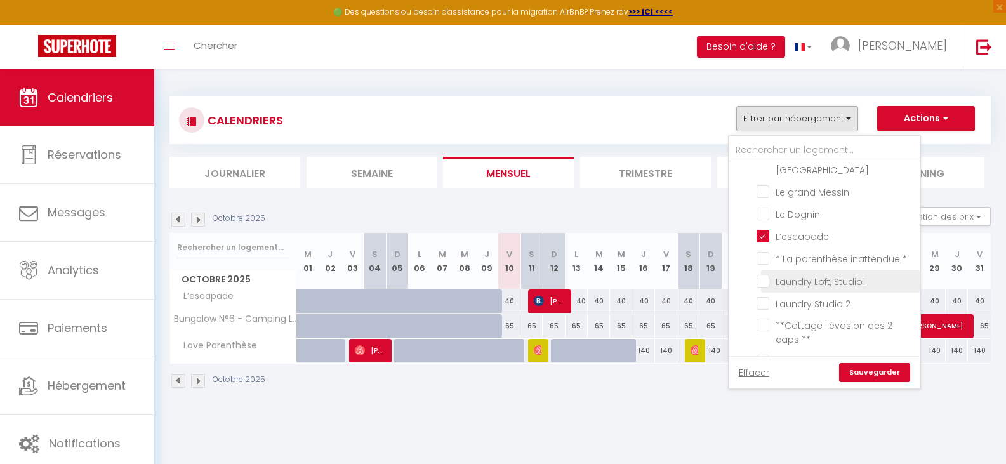
drag, startPoint x: 764, startPoint y: 259, endPoint x: 801, endPoint y: 290, distance: 48.2
click at [764, 260] on input "* La parenthèse inattendue *" at bounding box center [836, 257] width 159 height 13
click at [869, 369] on link "Sauvegarder" at bounding box center [874, 372] width 71 height 19
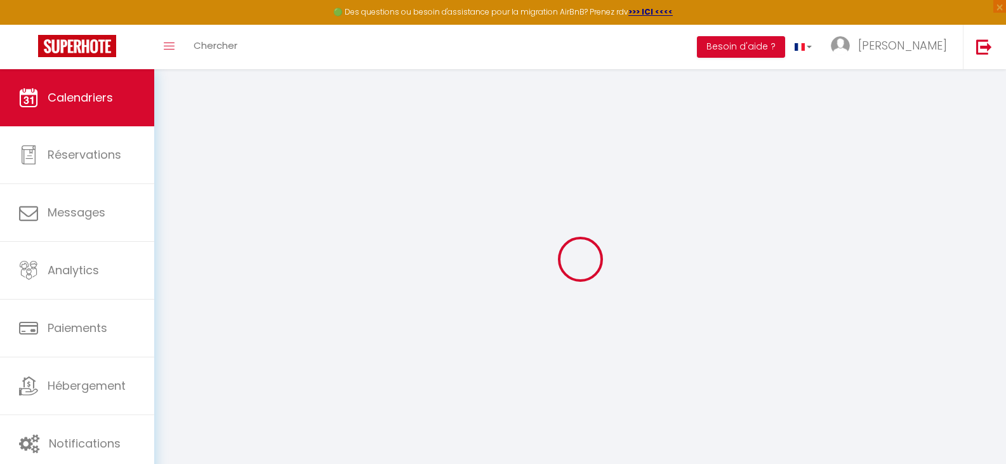
click at [869, 373] on div at bounding box center [579, 259] width 821 height 350
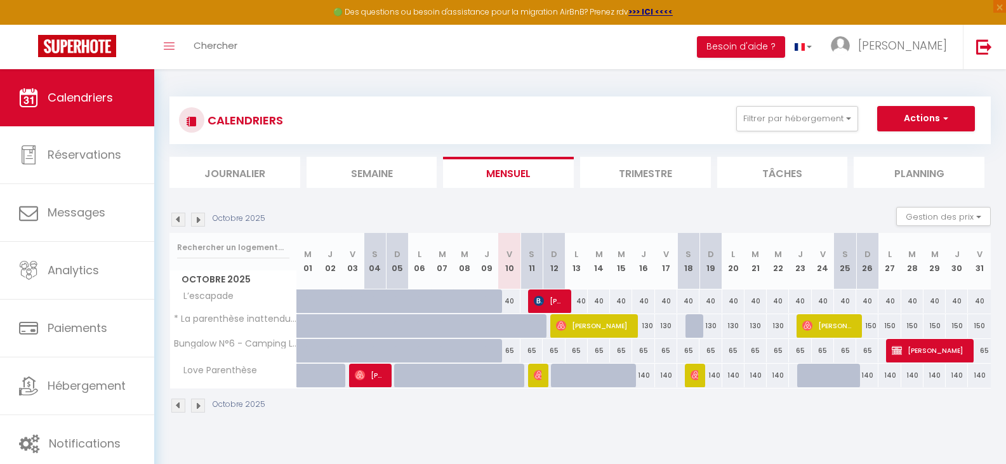
click at [514, 380] on div at bounding box center [518, 383] width 22 height 24
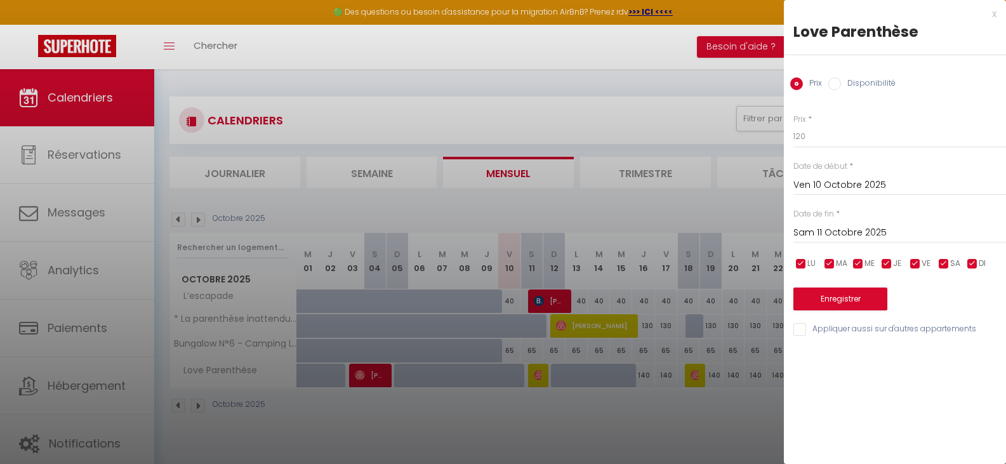
click at [860, 81] on label "Disponibilité" at bounding box center [868, 84] width 55 height 14
click at [841, 81] on input "Disponibilité" at bounding box center [834, 83] width 13 height 13
click at [840, 297] on button "Enregistrer" at bounding box center [840, 300] width 94 height 23
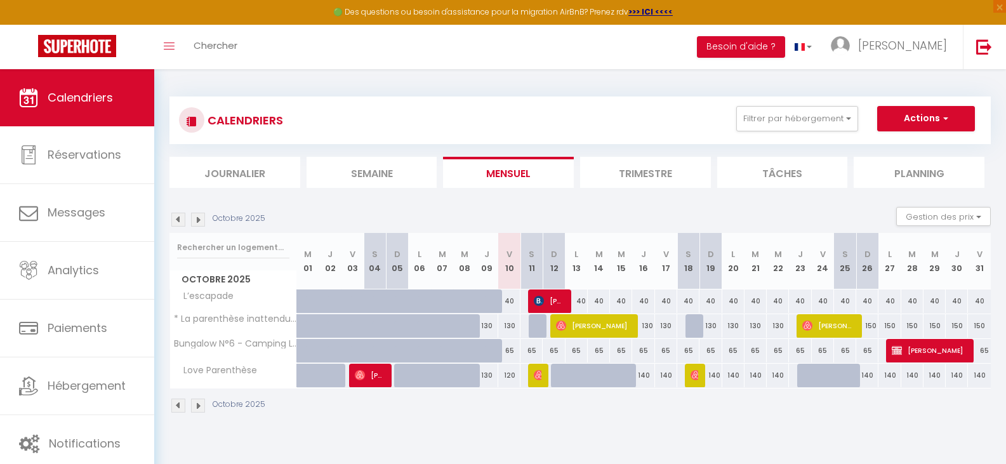
click at [489, 376] on div "130" at bounding box center [487, 375] width 22 height 23
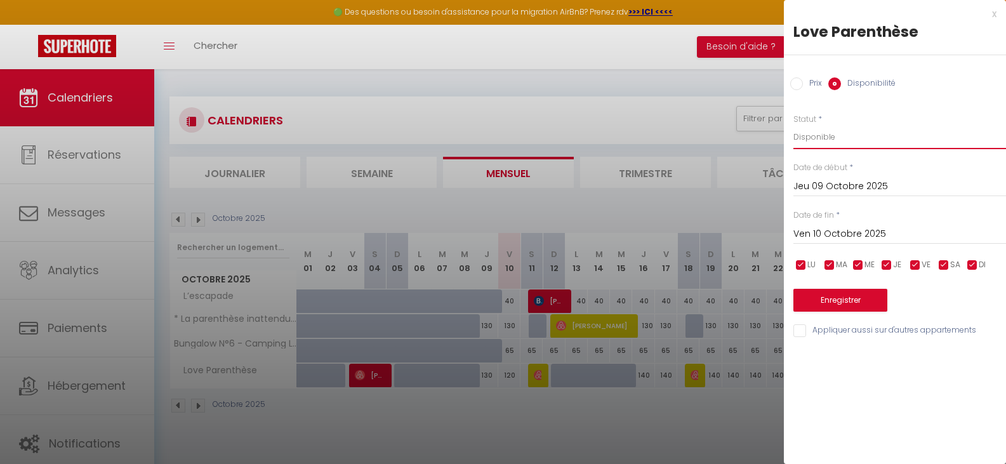
click at [833, 136] on select "Disponible Indisponible" at bounding box center [899, 137] width 213 height 24
click at [793, 125] on select "Disponible Indisponible" at bounding box center [899, 137] width 213 height 24
click at [835, 305] on button "Enregistrer" at bounding box center [840, 300] width 94 height 23
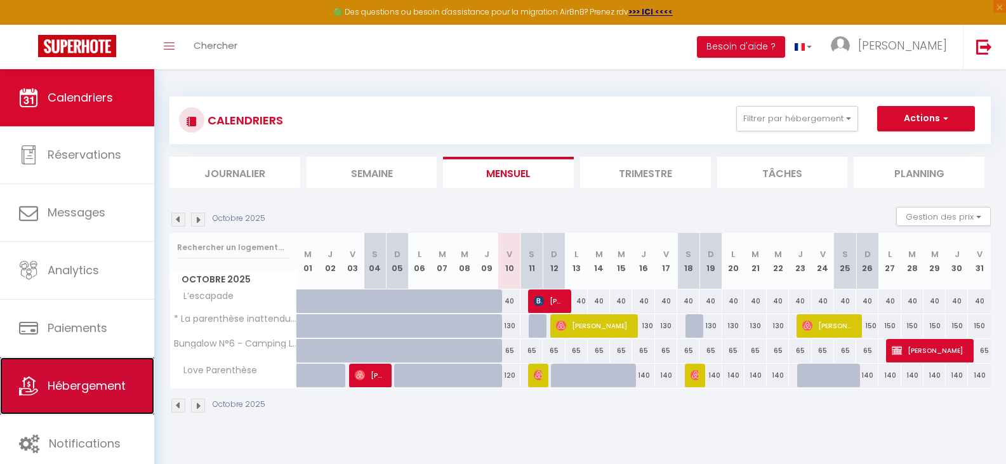
click at [78, 408] on link "Hébergement" at bounding box center [77, 385] width 154 height 57
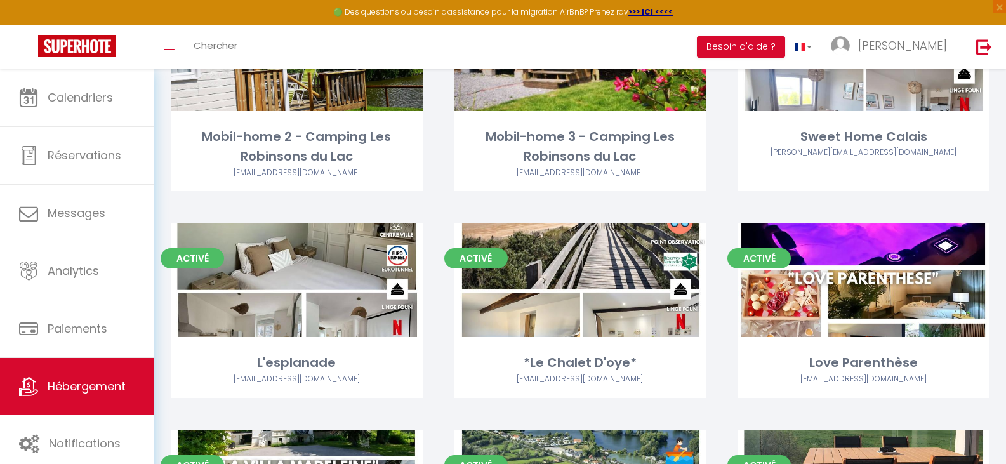
scroll to position [1435, 0]
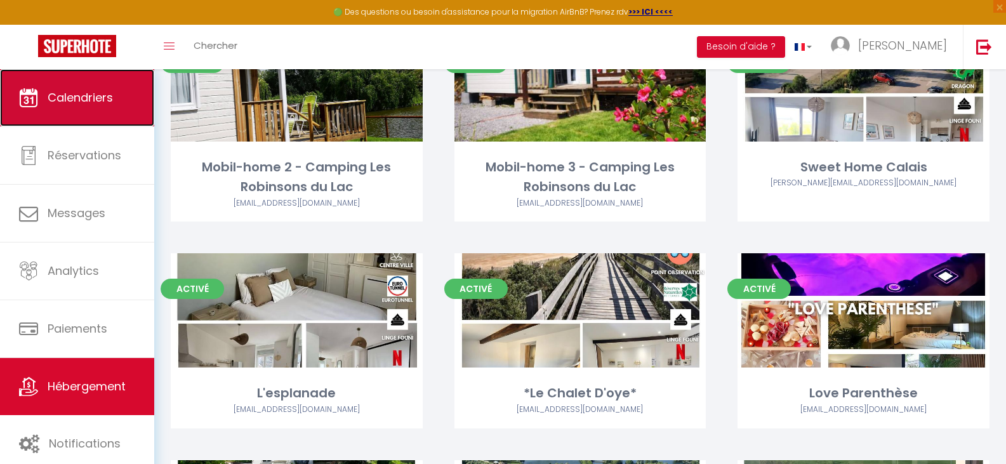
click at [114, 113] on link "Calendriers" at bounding box center [77, 97] width 154 height 57
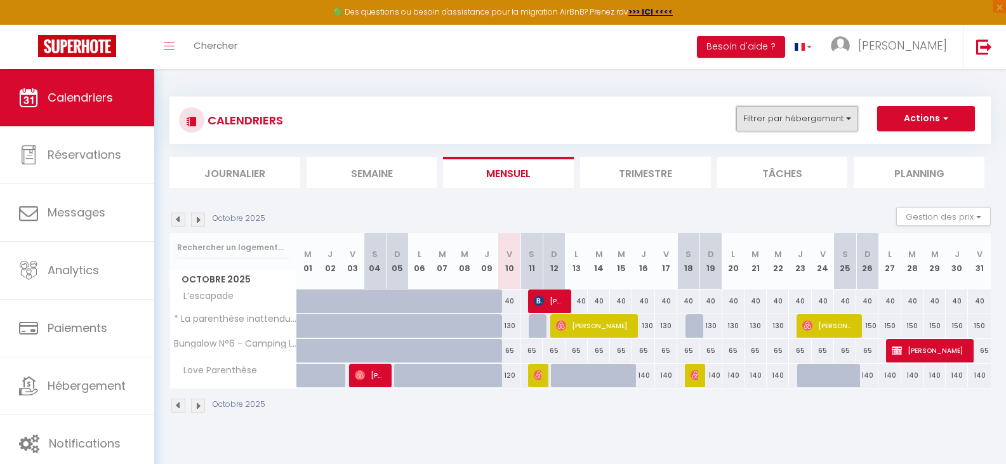
click at [818, 121] on button "Filtrer par hébergement" at bounding box center [797, 118] width 122 height 25
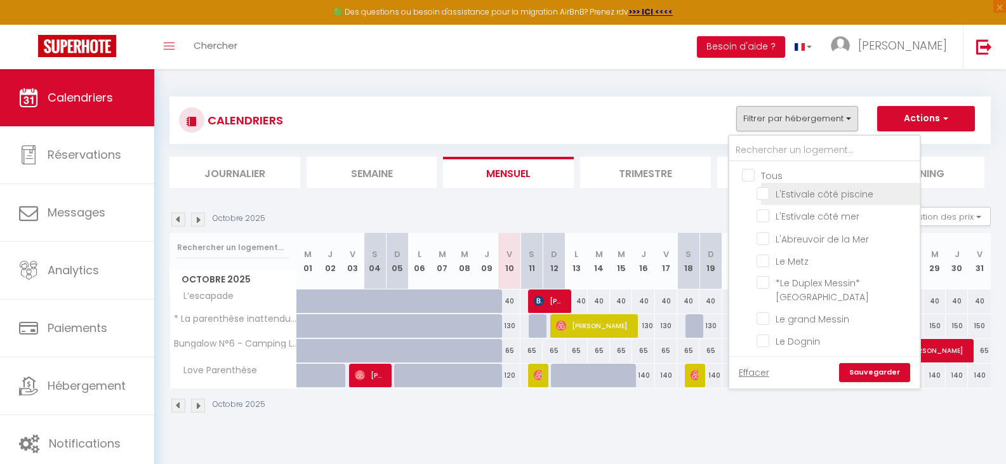
click at [764, 192] on input "L'Estivale côté piscine" at bounding box center [836, 193] width 159 height 13
click at [864, 375] on link "Sauvegarder" at bounding box center [874, 372] width 71 height 19
